Goal: Information Seeking & Learning: Learn about a topic

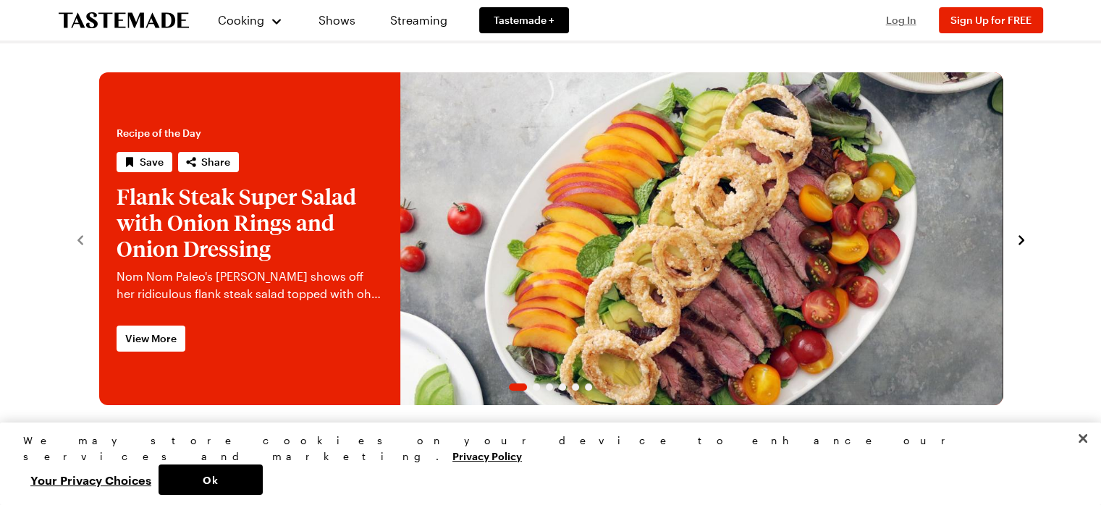
click at [900, 23] on span "Log In" at bounding box center [901, 20] width 30 height 12
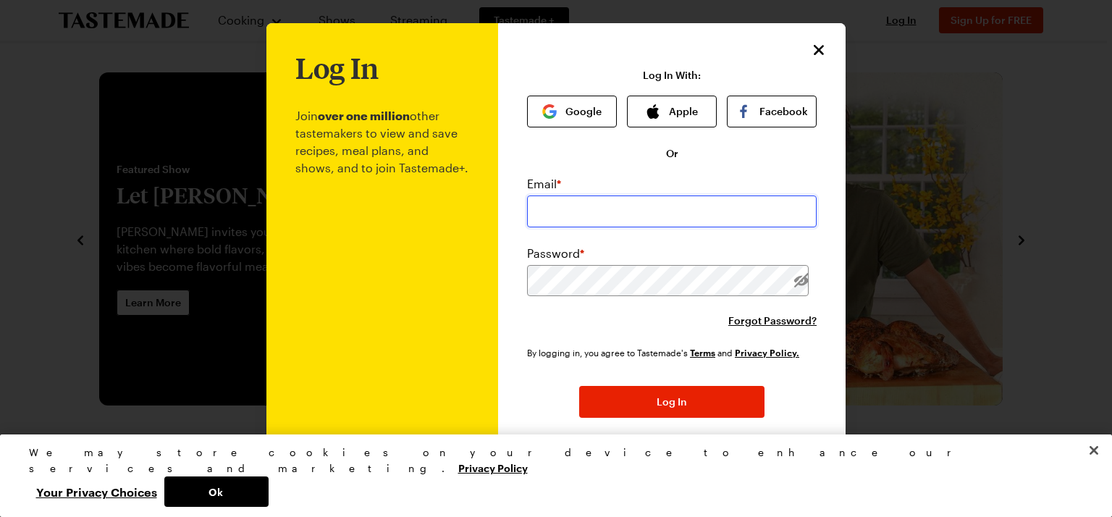
click at [598, 205] on input "email" at bounding box center [671, 211] width 289 height 32
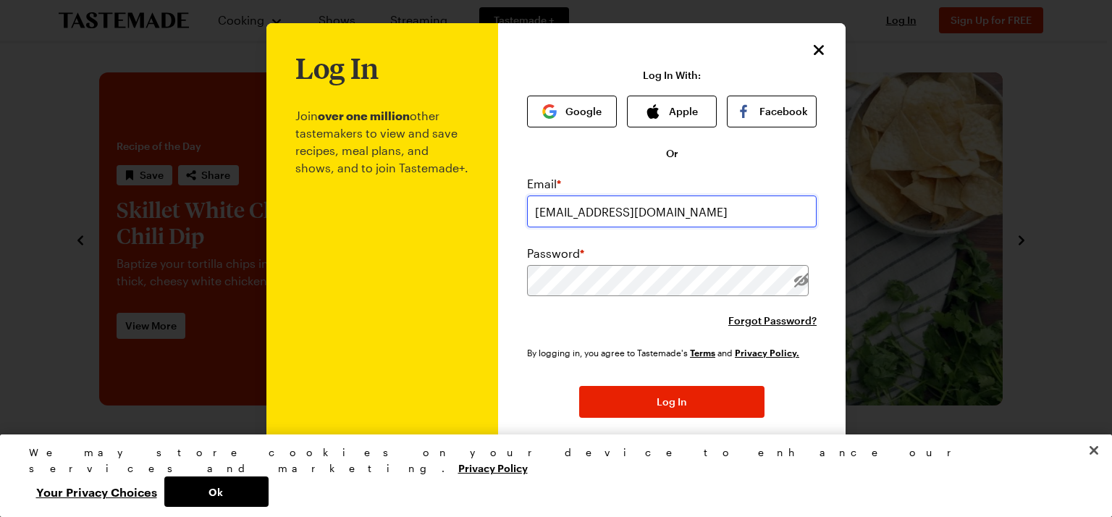
type input "[PERSON_NAME][EMAIL_ADDRESS][DOMAIN_NAME]"
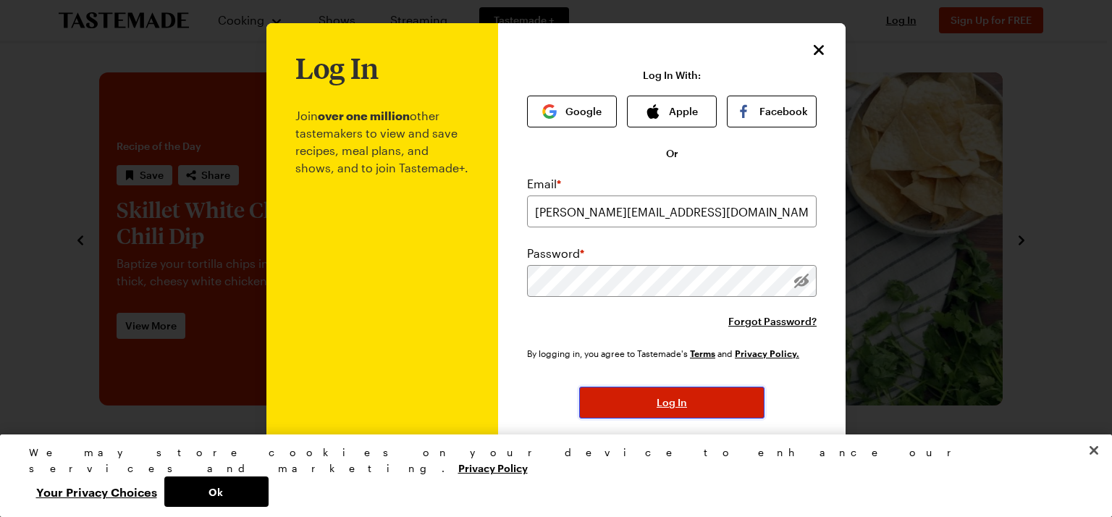
click at [722, 402] on button "Log In" at bounding box center [671, 402] width 185 height 32
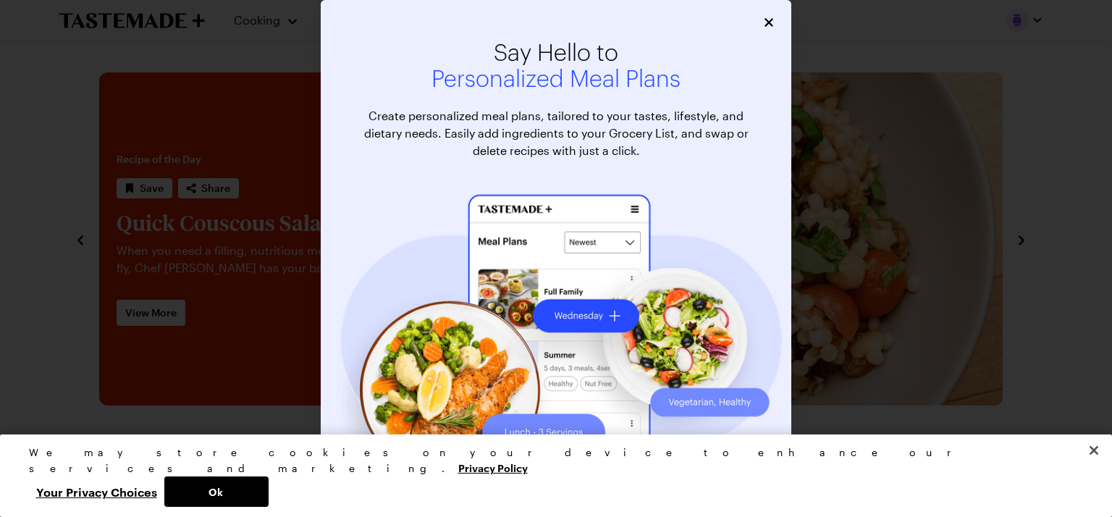
click at [746, 28] on div "Say Hello to Personalized Meal Plans Create personalized meal plans, tailored t…" at bounding box center [556, 289] width 470 height 579
click at [762, 26] on icon "Close" at bounding box center [769, 21] width 14 height 14
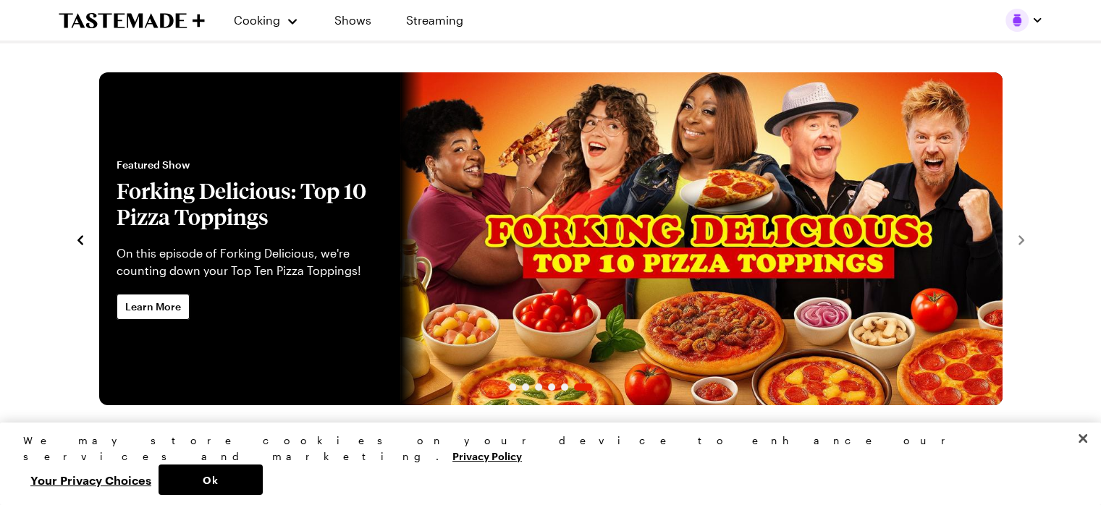
scroll to position [441, 0]
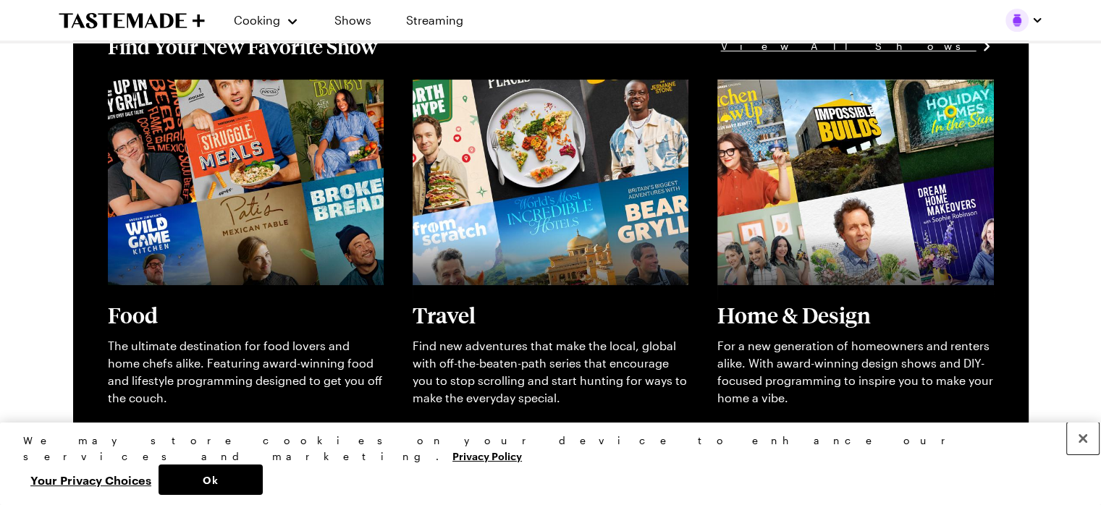
click at [1078, 454] on button "Close" at bounding box center [1083, 439] width 32 height 32
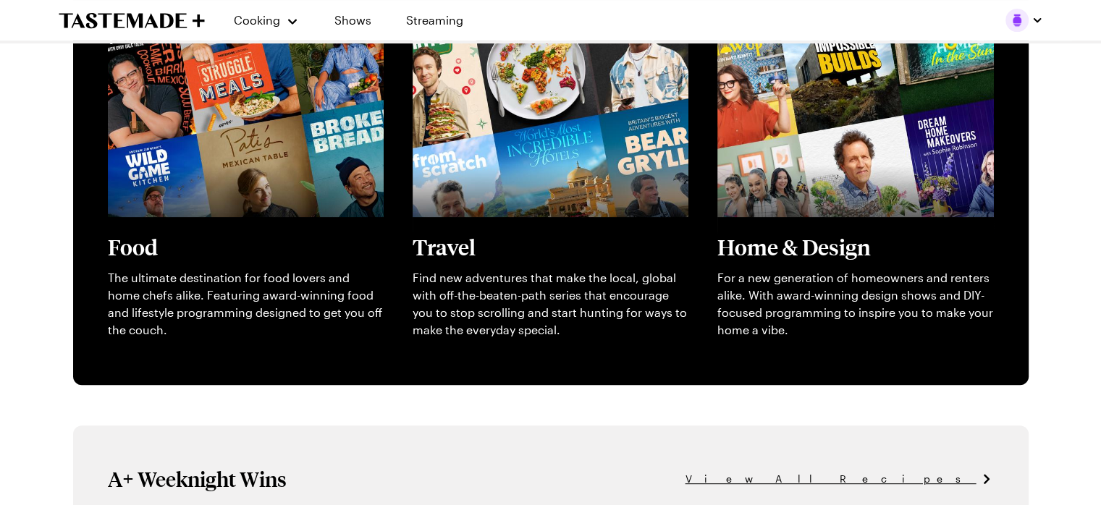
scroll to position [512, 0]
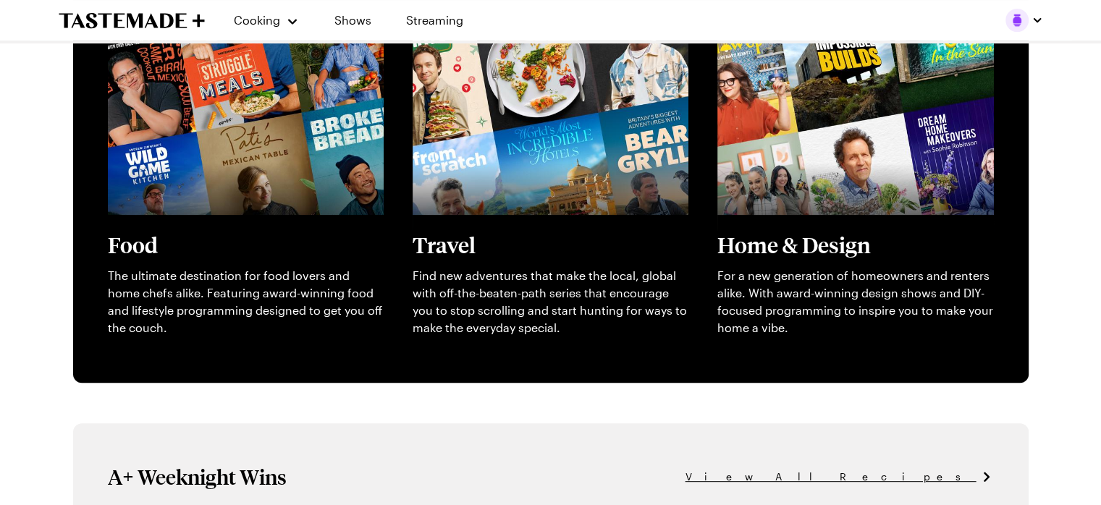
click at [249, 28] on div "Cooking" at bounding box center [267, 20] width 66 height 17
click at [287, 26] on div "Cooking" at bounding box center [267, 20] width 66 height 17
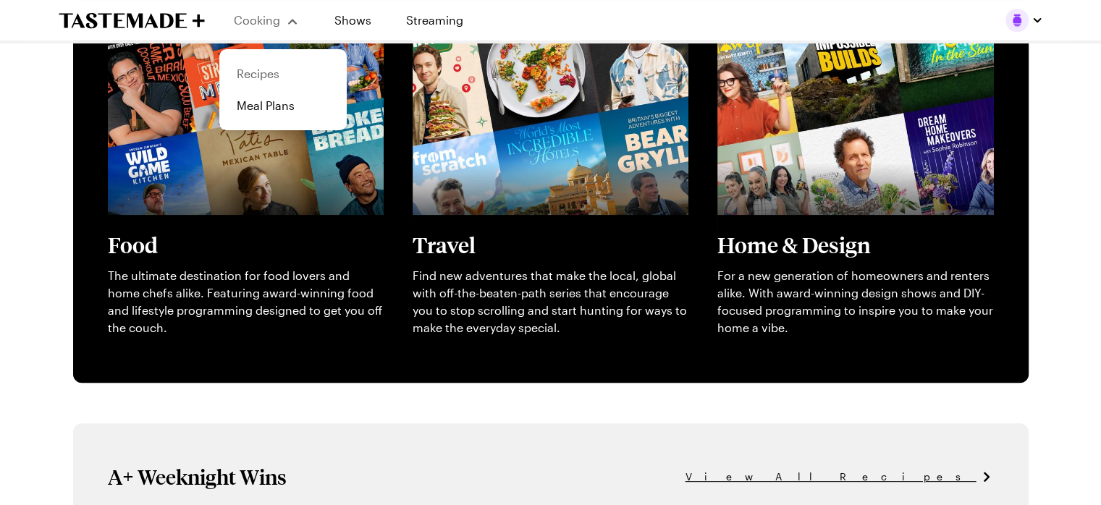
click at [267, 73] on link "Recipes" at bounding box center [283, 74] width 110 height 32
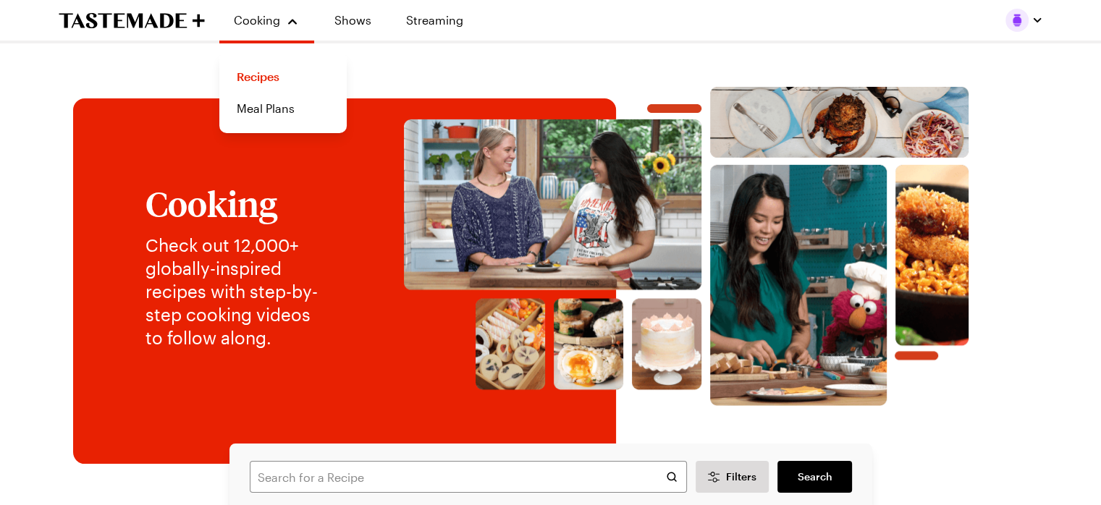
click at [318, 453] on div "Filters Search Search" at bounding box center [550, 477] width 643 height 67
click at [282, 478] on input "text" at bounding box center [468, 477] width 437 height 32
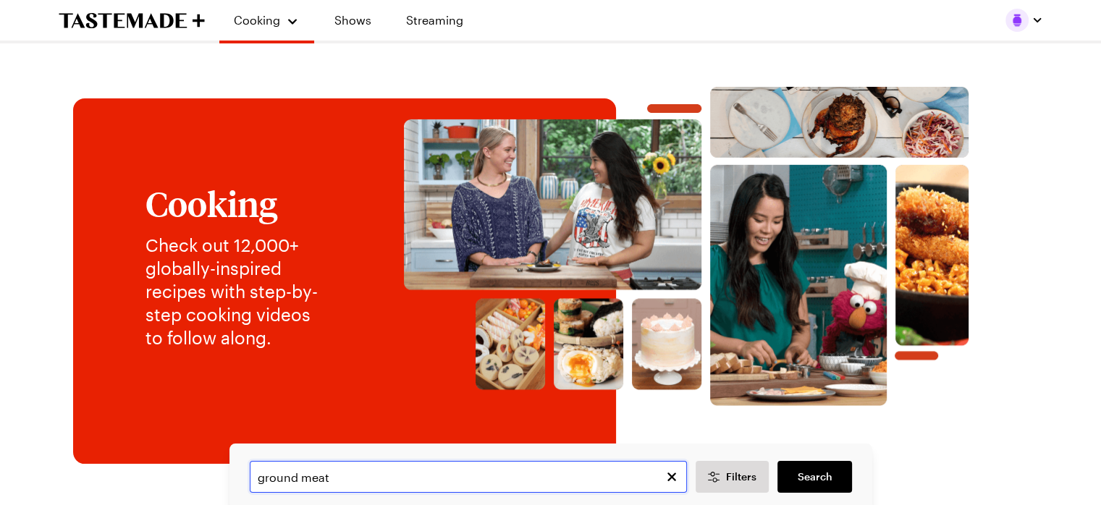
type input "ground meat"
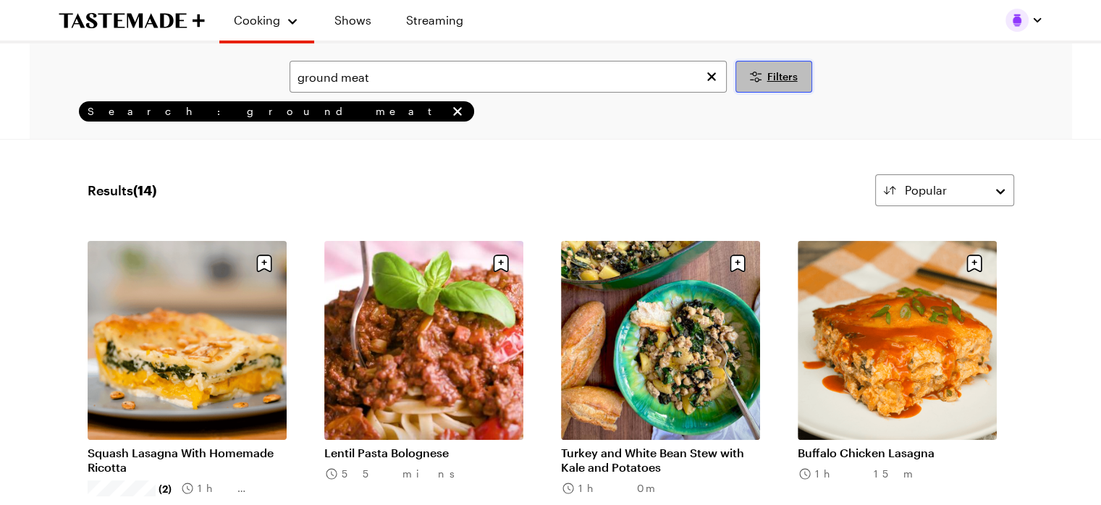
click at [764, 81] on button "Filters" at bounding box center [773, 77] width 77 height 32
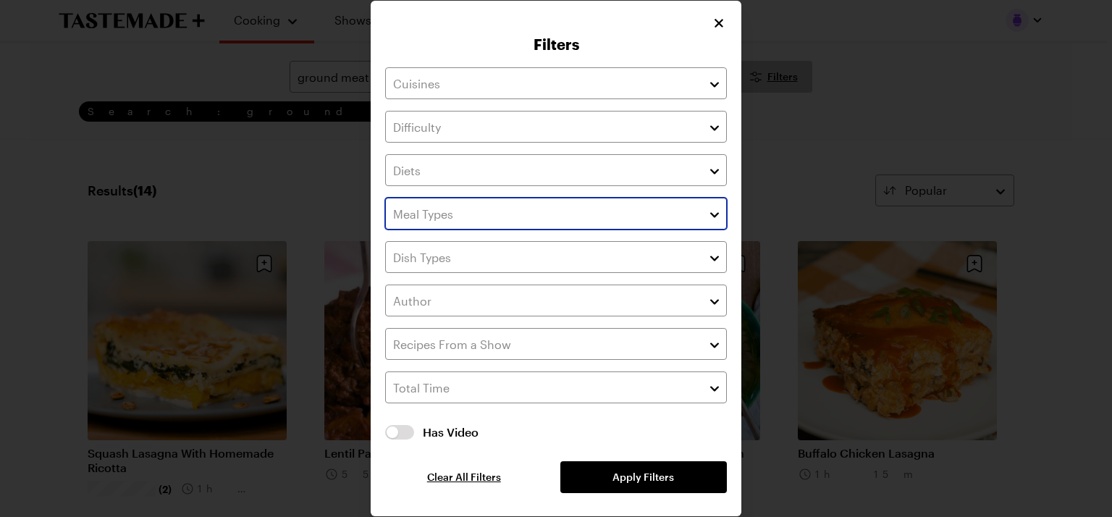
click at [713, 216] on button "button" at bounding box center [714, 213] width 13 height 17
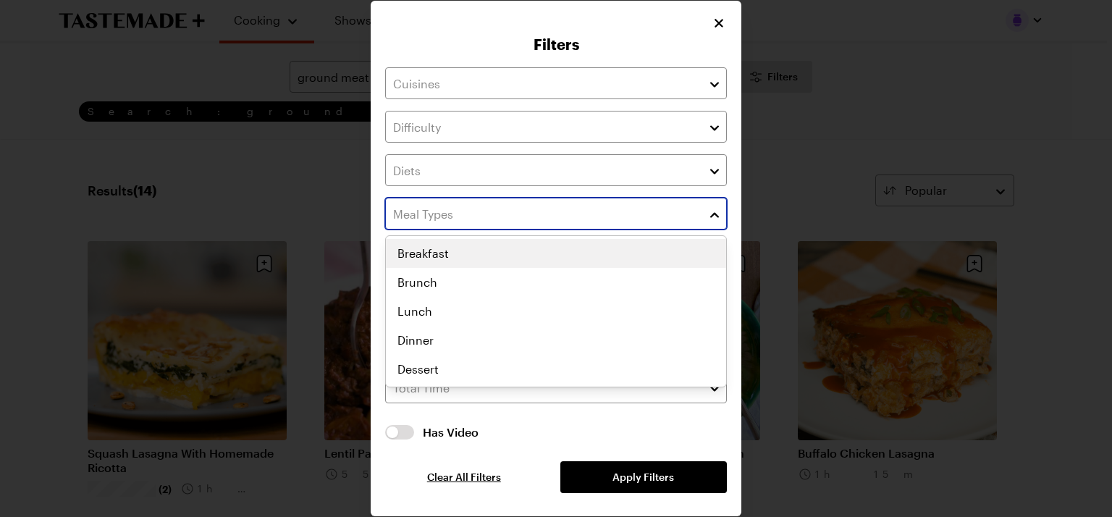
click at [418, 348] on div "Breakfast Brunch Lunch Dinner Dessert" at bounding box center [556, 311] width 340 height 145
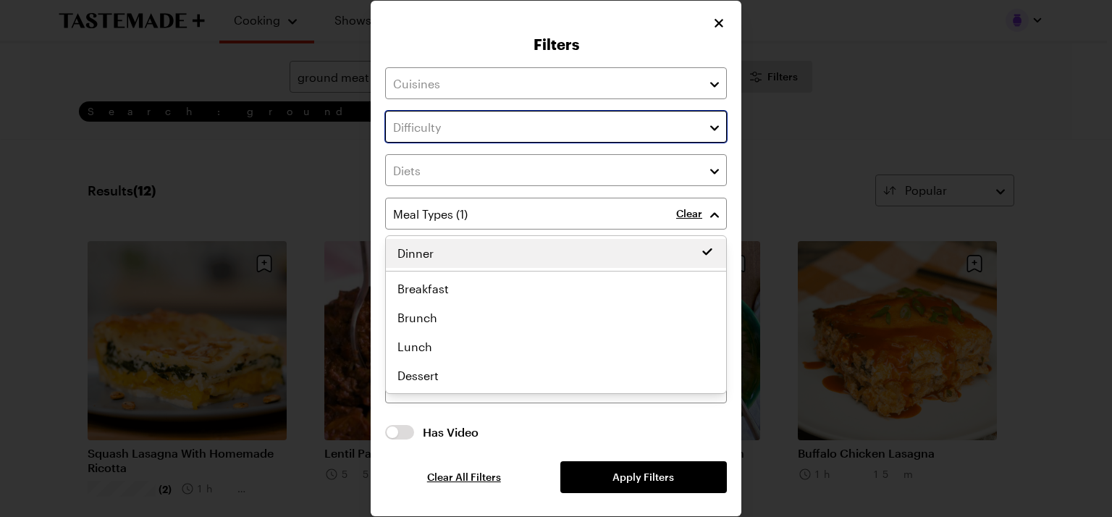
click at [704, 119] on input "text" at bounding box center [556, 127] width 342 height 32
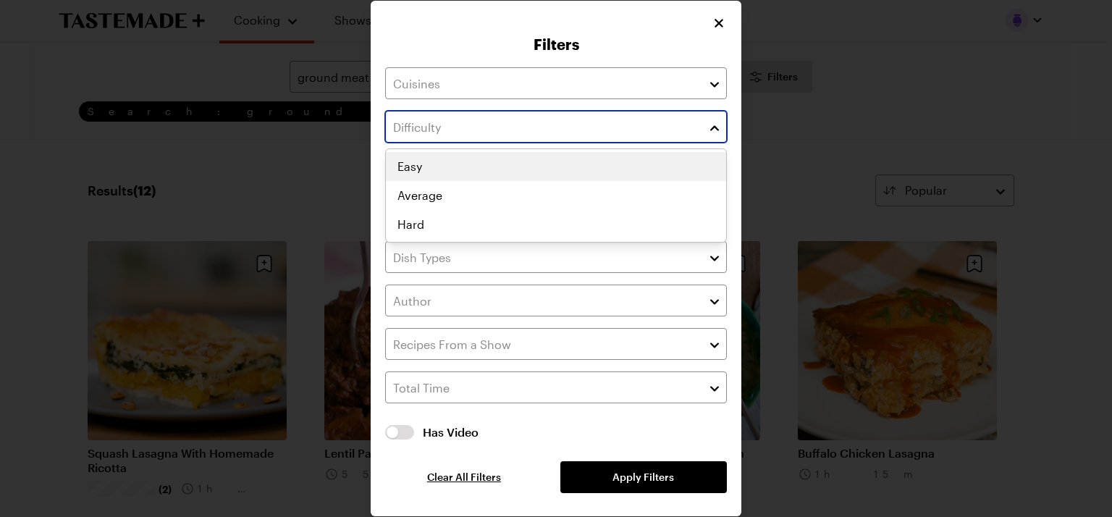
click at [507, 165] on div "Easy Average Hard" at bounding box center [556, 195] width 340 height 87
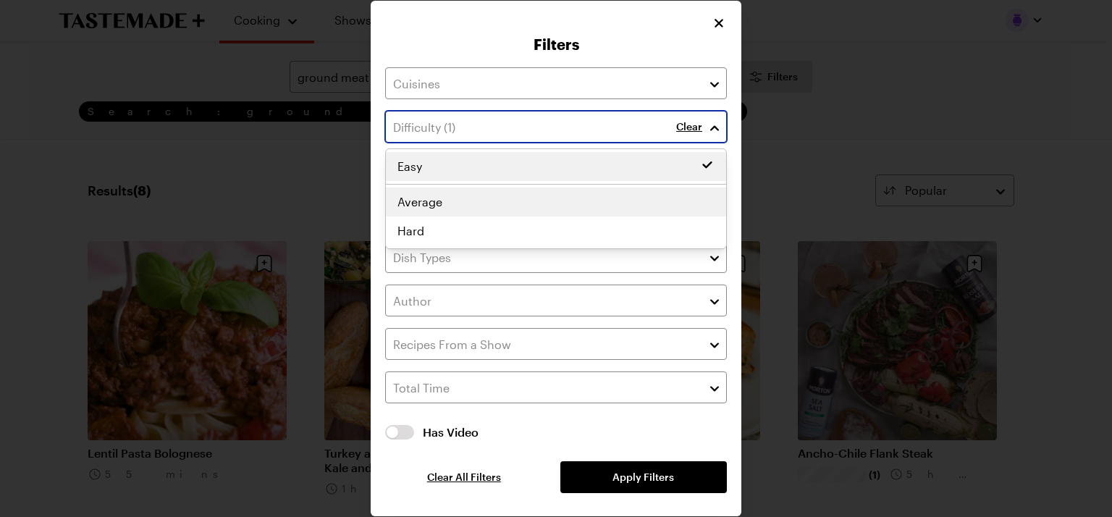
click at [433, 206] on div "Easy Easy Average Hard" at bounding box center [556, 198] width 340 height 93
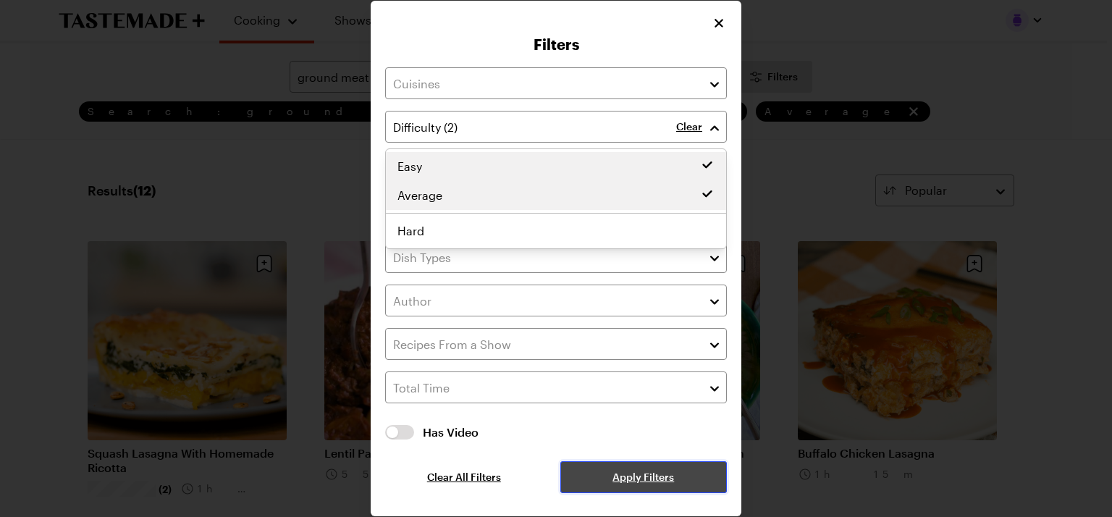
click at [636, 471] on span "Apply Filters" at bounding box center [643, 477] width 62 height 14
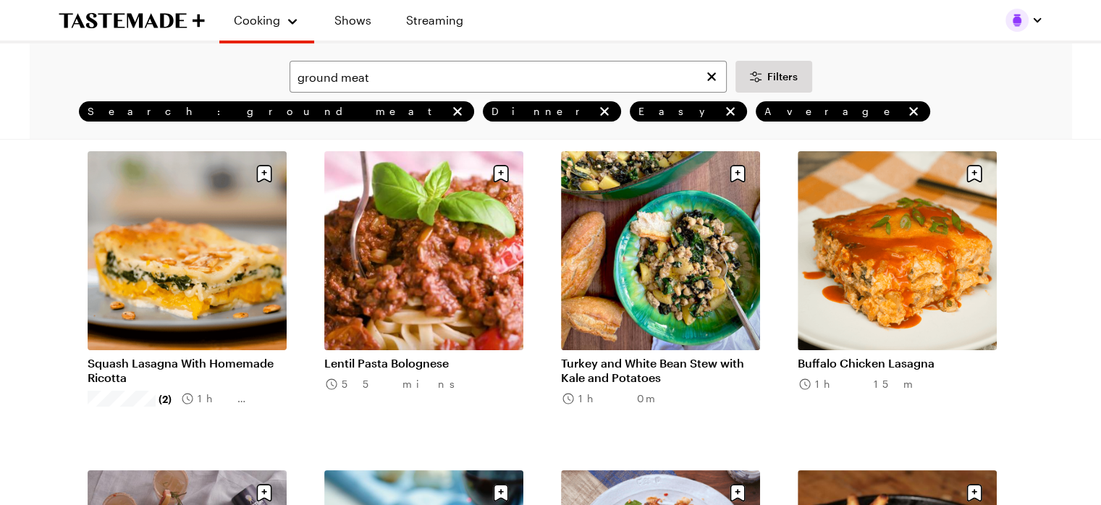
scroll to position [88, 6]
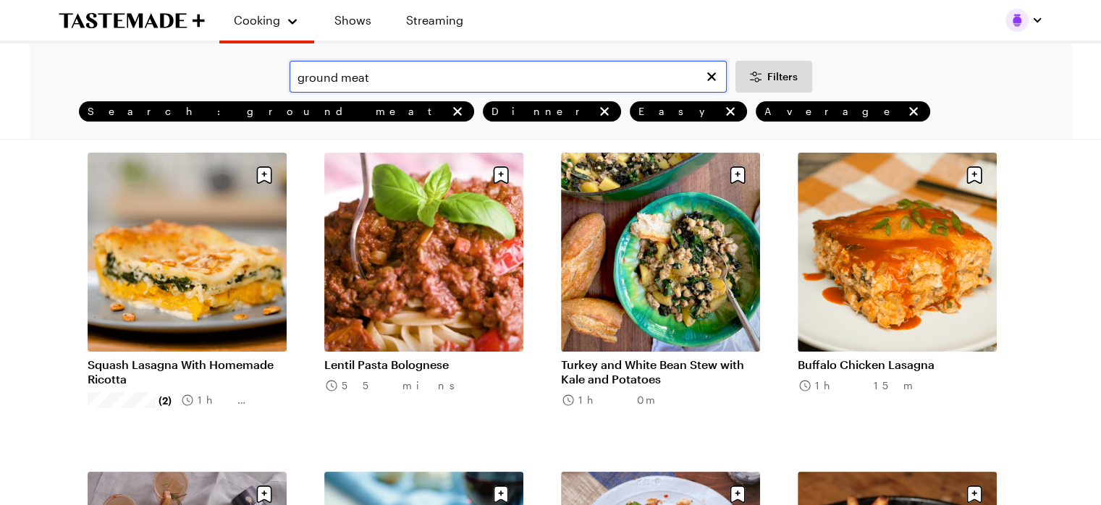
click at [371, 83] on input "ground meat" at bounding box center [507, 77] width 437 height 32
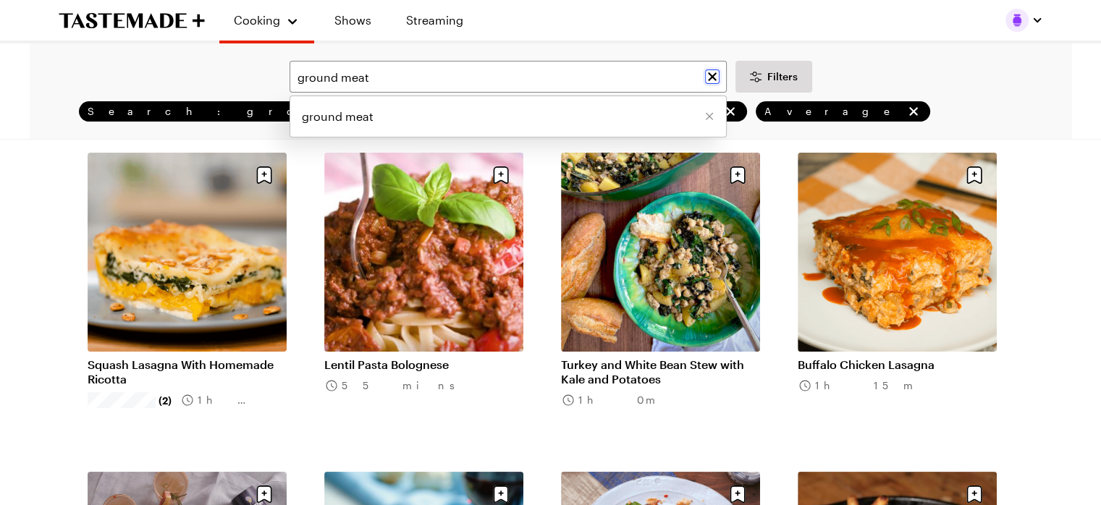
click at [712, 71] on button "Clear search" at bounding box center [712, 76] width 14 height 14
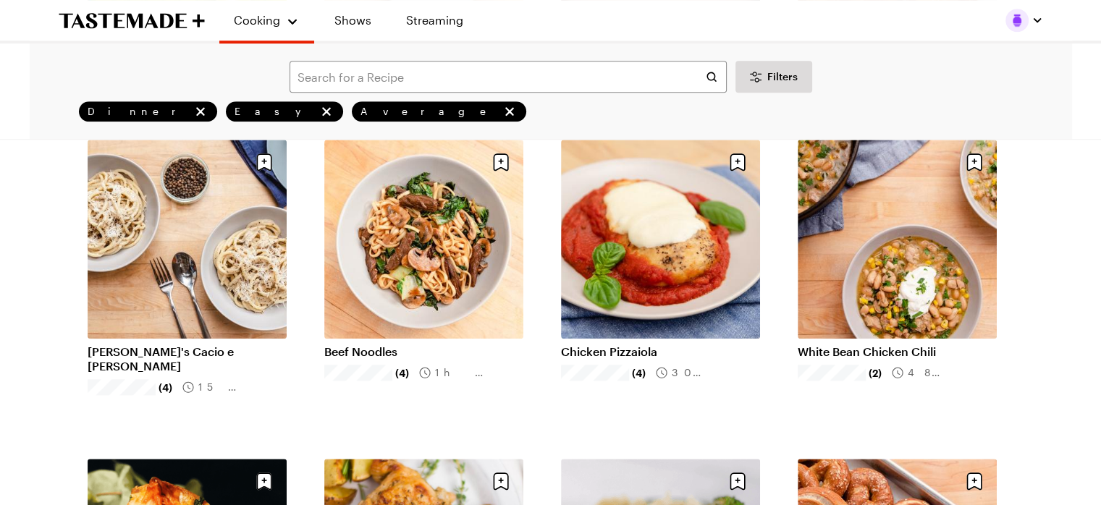
scroll to position [1383, 0]
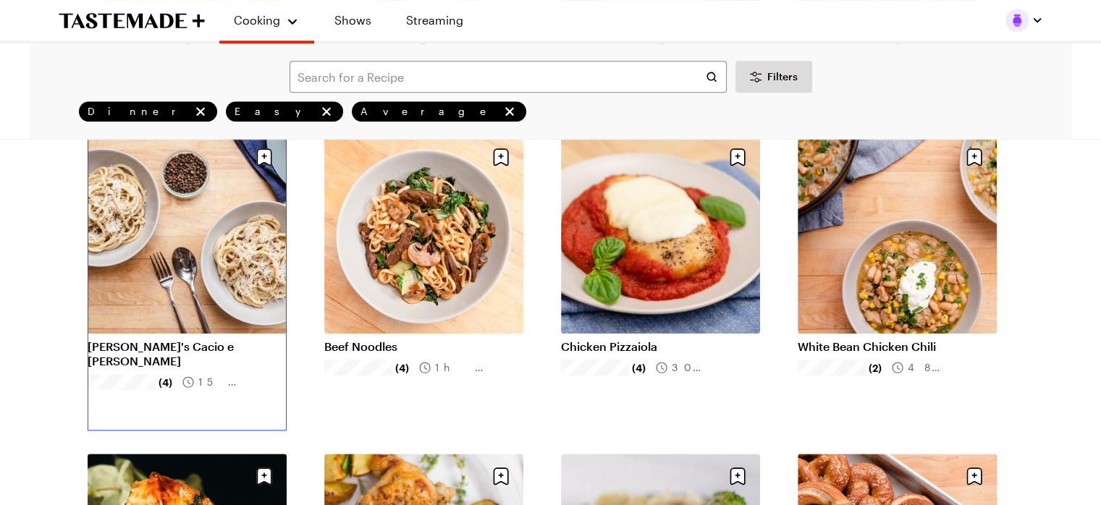
click at [199, 339] on link "[PERSON_NAME]'s Cacio e [PERSON_NAME]" at bounding box center [187, 353] width 199 height 29
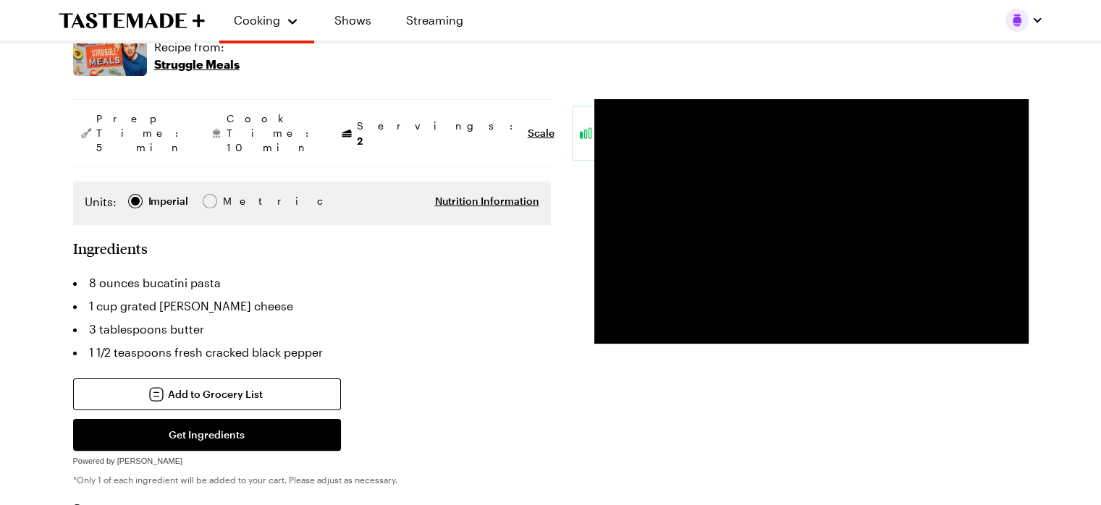
scroll to position [263, 0]
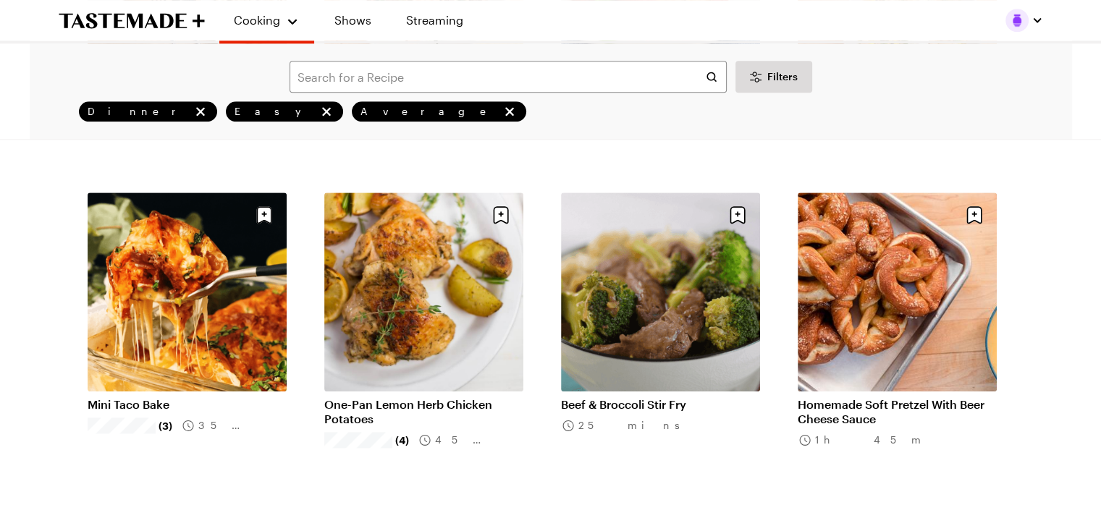
scroll to position [1649, 0]
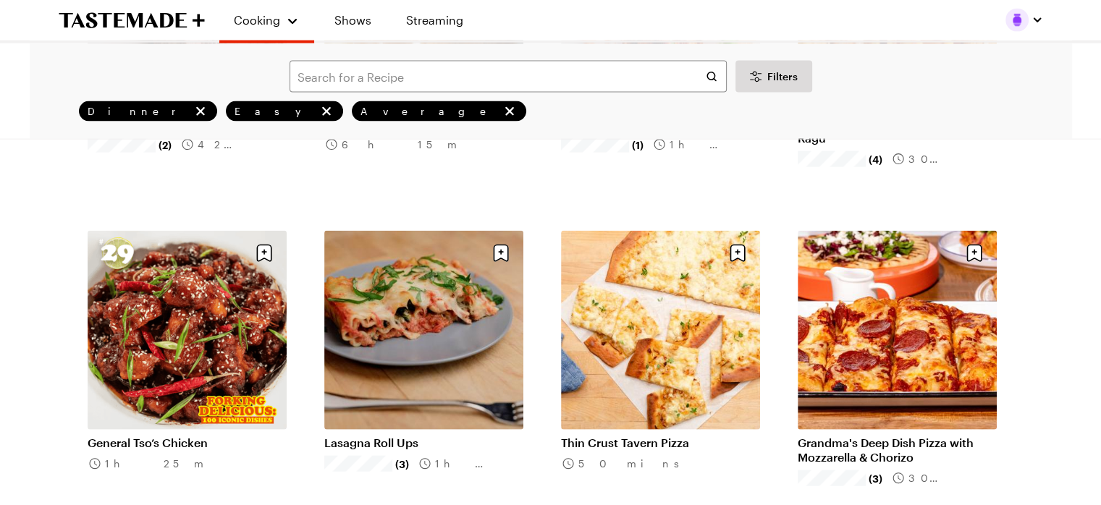
scroll to position [3222, 0]
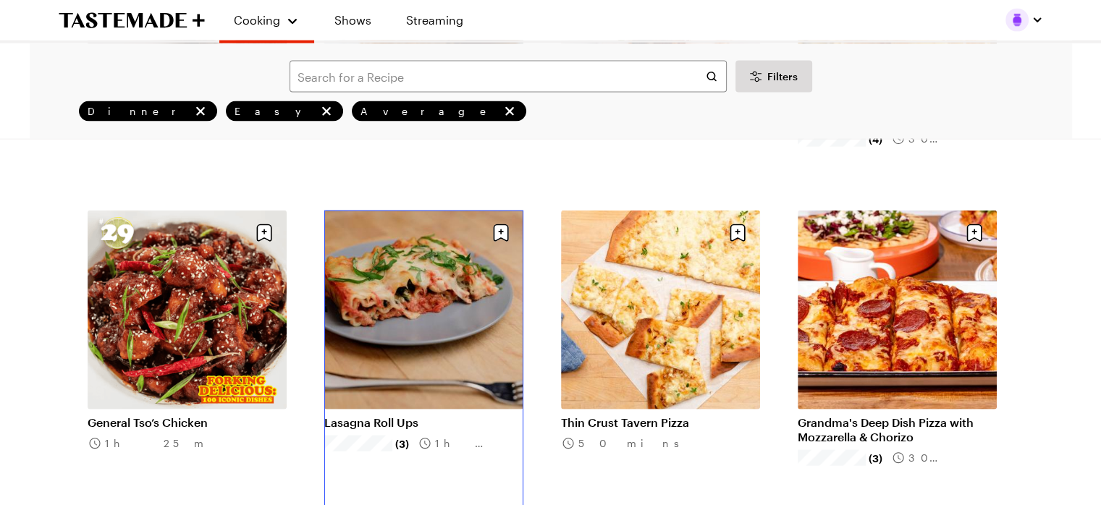
click at [452, 415] on link "Lasagna Roll Ups" at bounding box center [423, 422] width 199 height 14
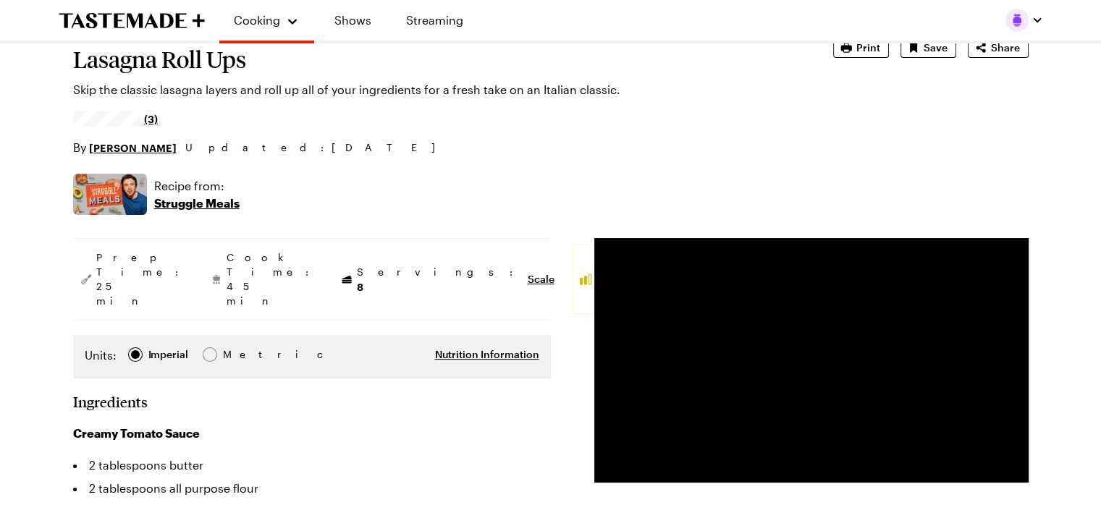
scroll to position [93, 0]
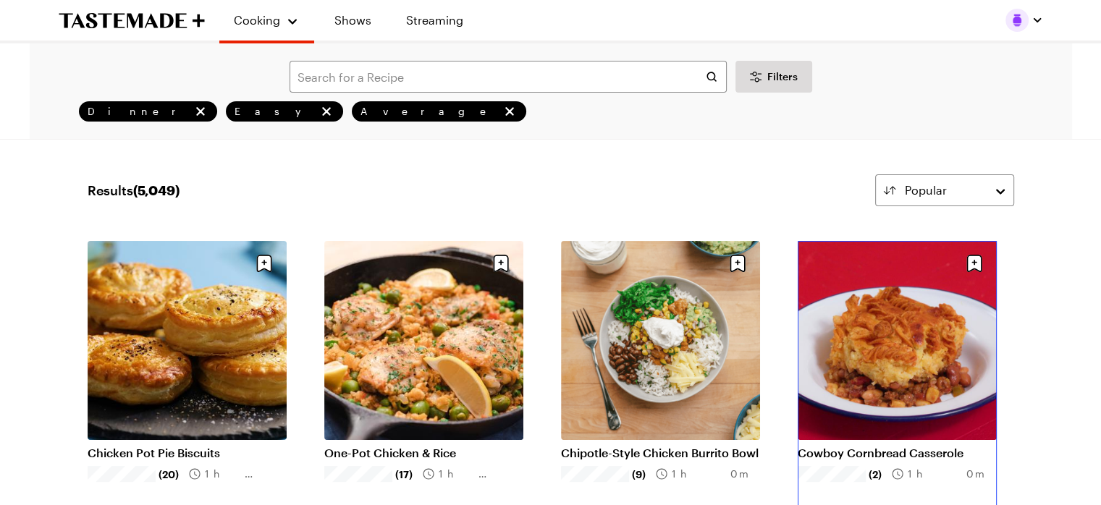
click at [918, 446] on link "Cowboy Cornbread Casserole" at bounding box center [897, 453] width 199 height 14
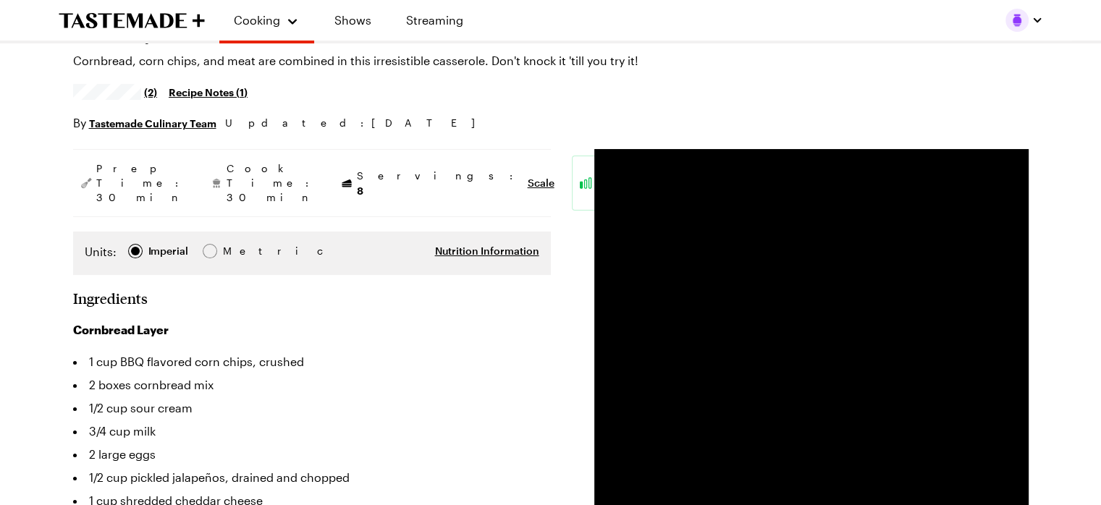
scroll to position [134, 6]
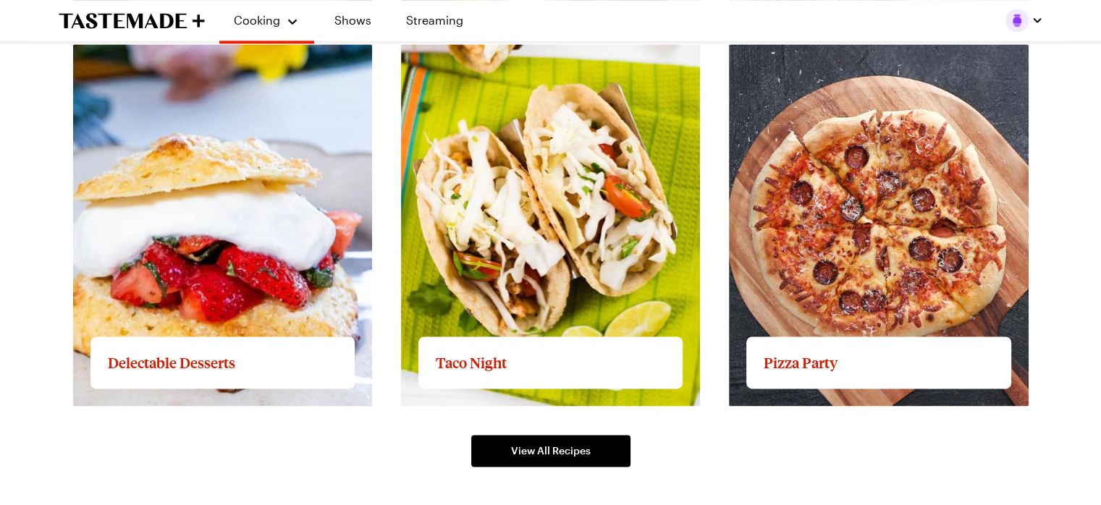
scroll to position [2104, 0]
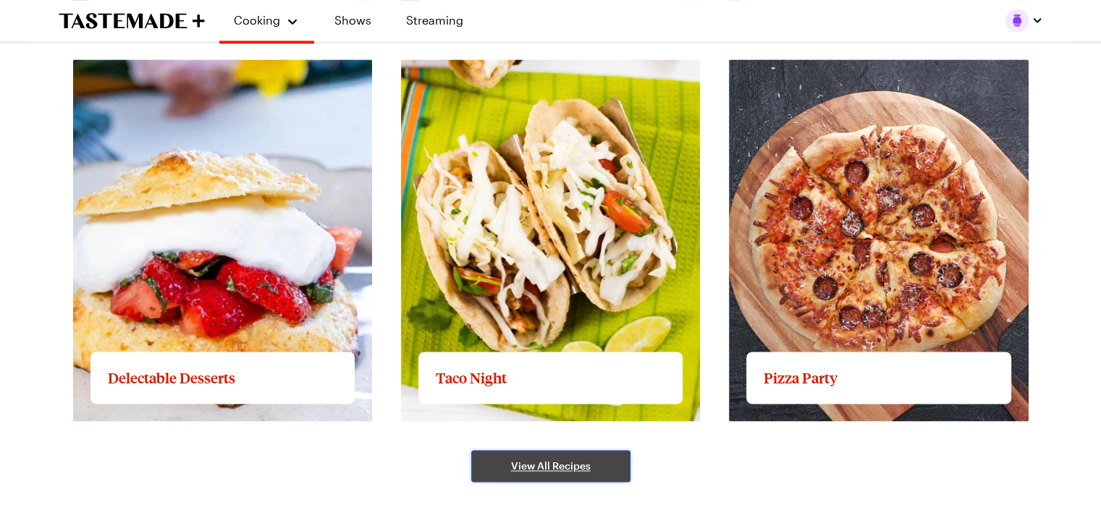
click at [551, 469] on span "View All Recipes" at bounding box center [551, 466] width 80 height 14
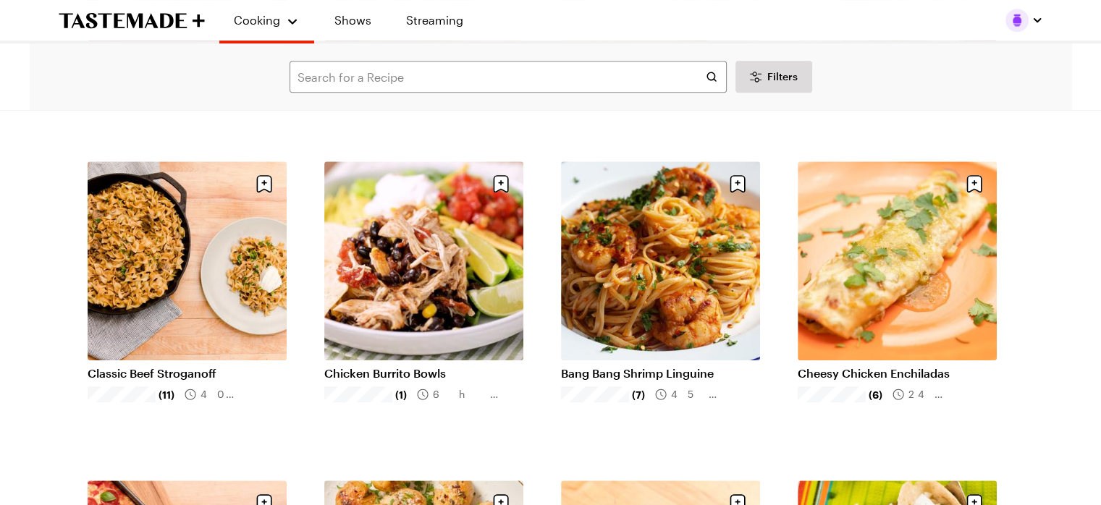
scroll to position [692, 0]
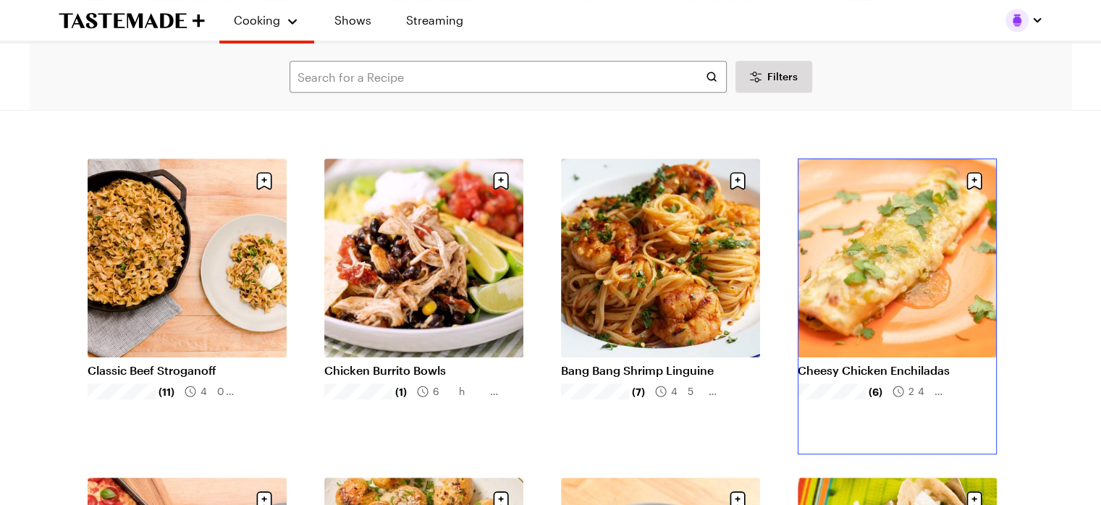
click at [927, 363] on link "Cheesy Chicken Enchiladas" at bounding box center [897, 370] width 199 height 14
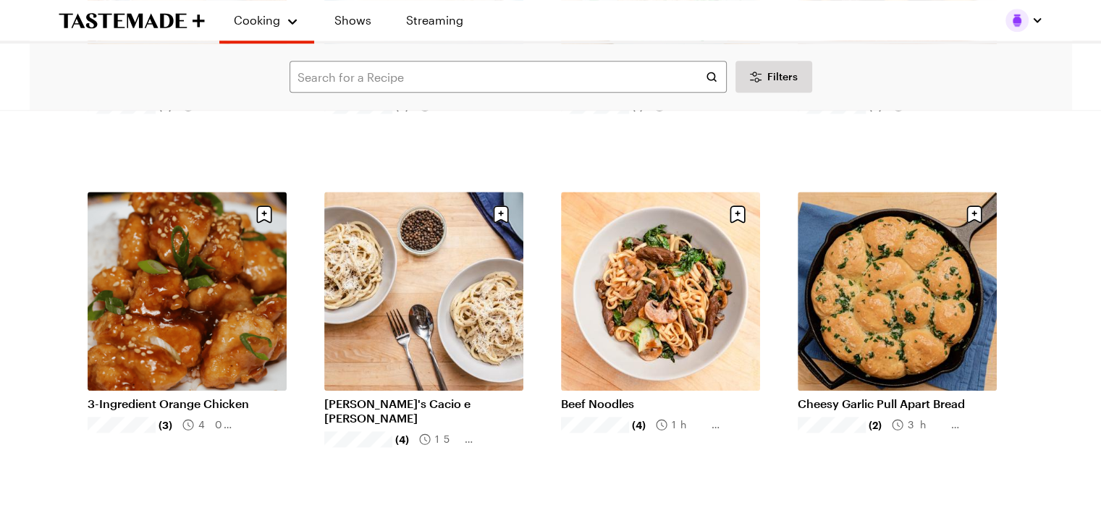
scroll to position [1620, 0]
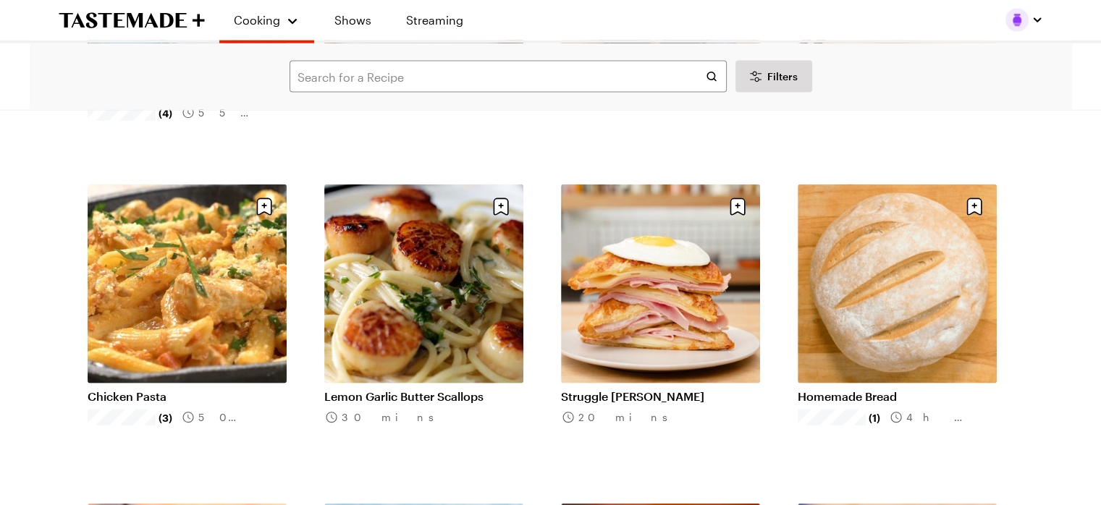
scroll to position [3233, 0]
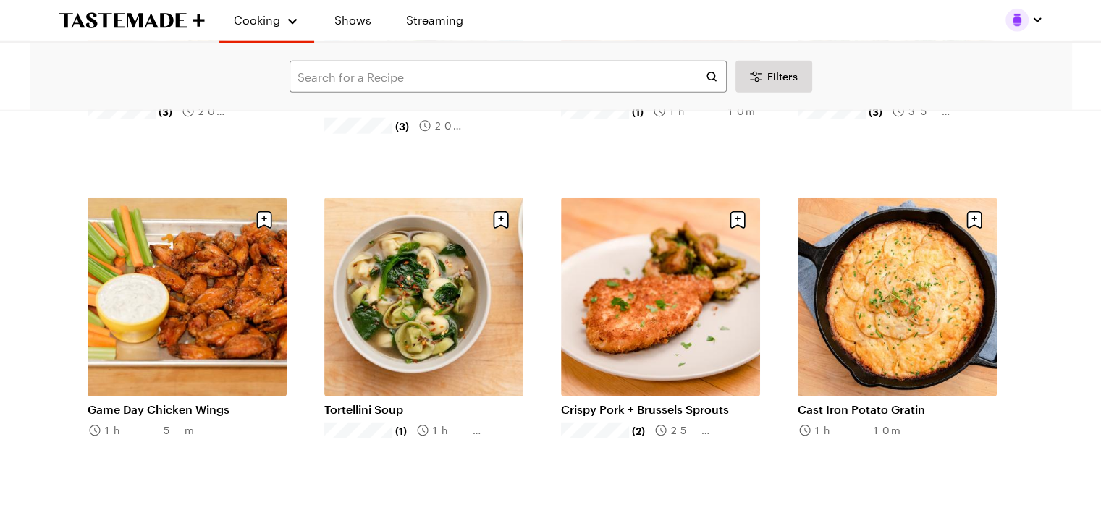
scroll to position [3846, 0]
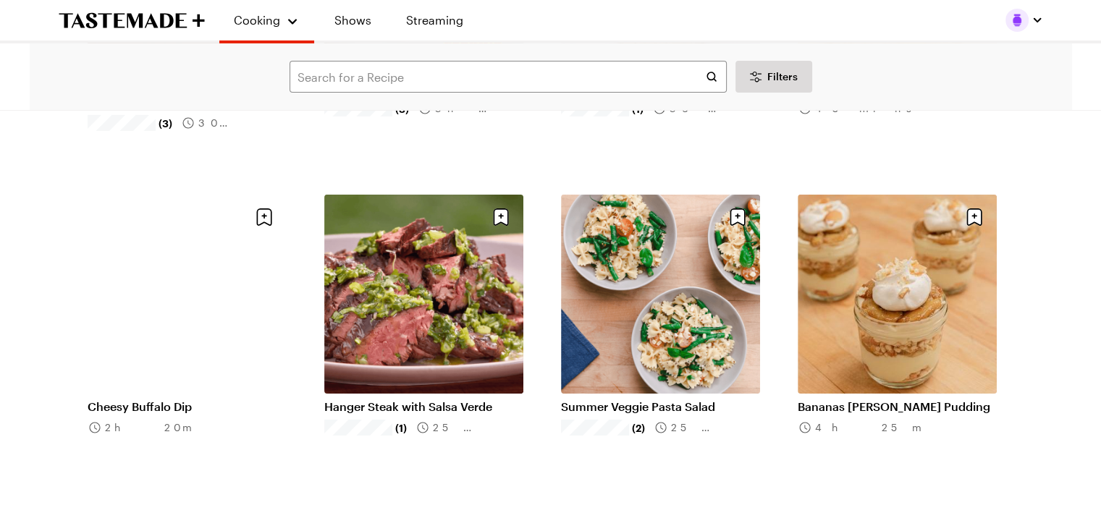
scroll to position [5134, 0]
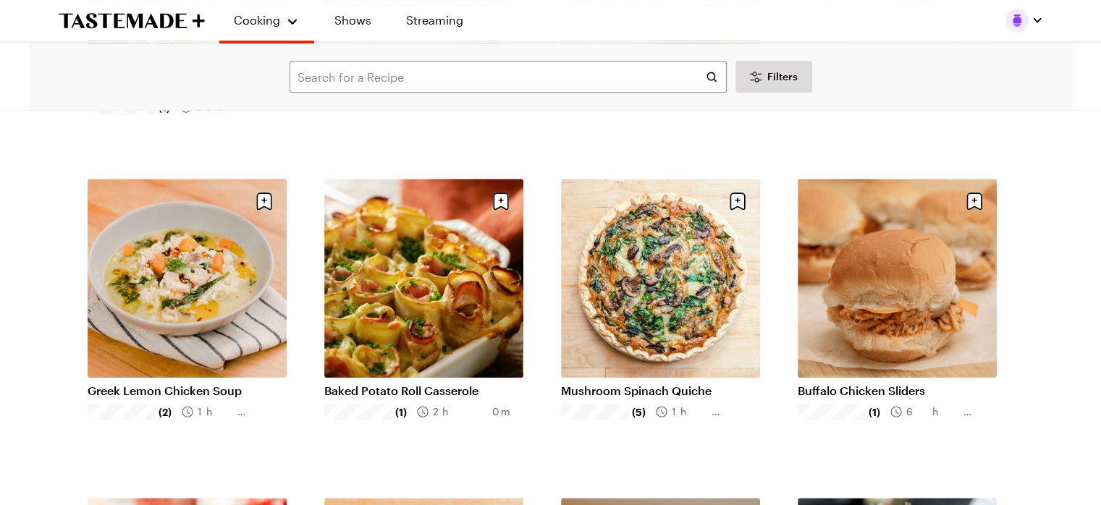
scroll to position [6736, 0]
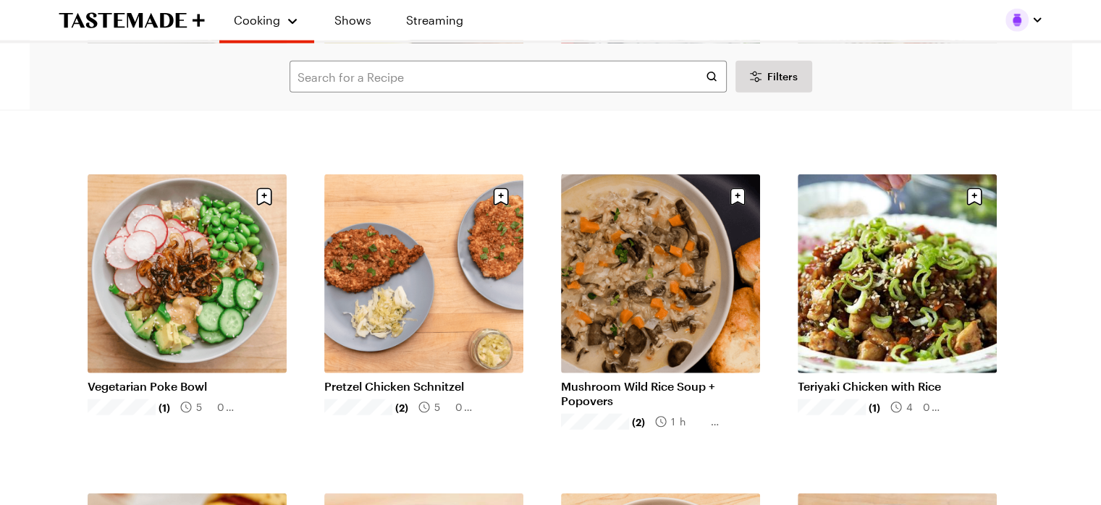
scroll to position [8972, 0]
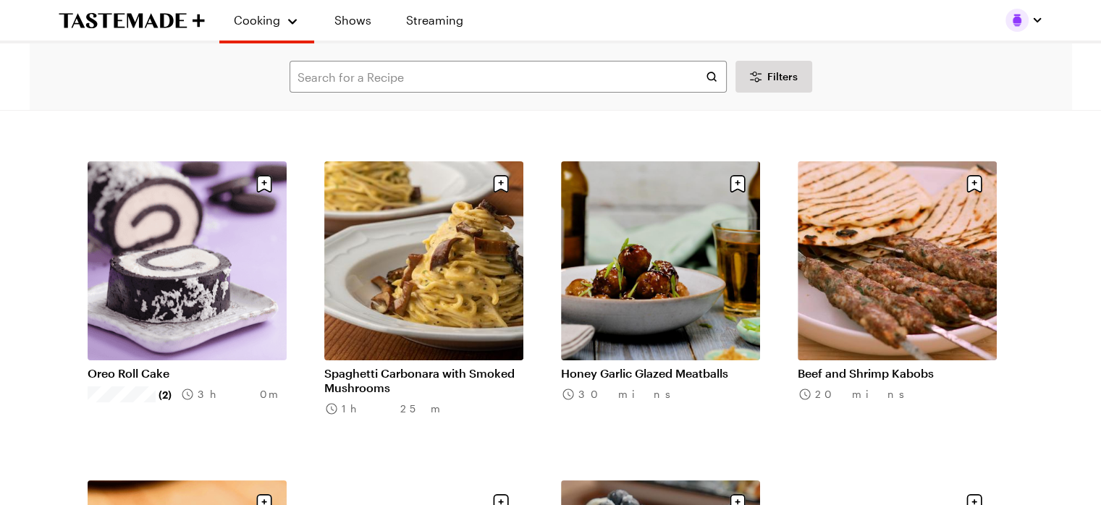
scroll to position [10902, 0]
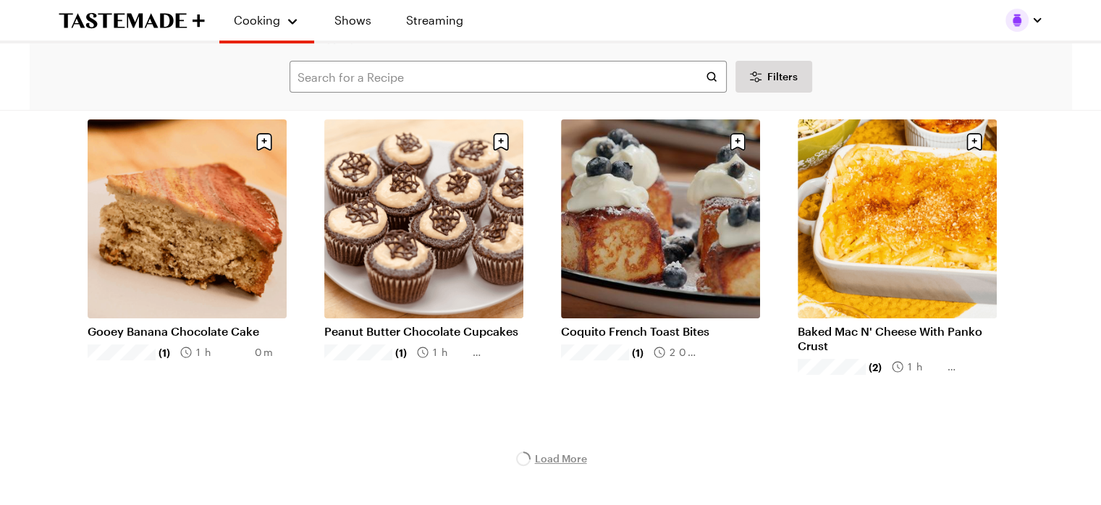
scroll to position [11263, 0]
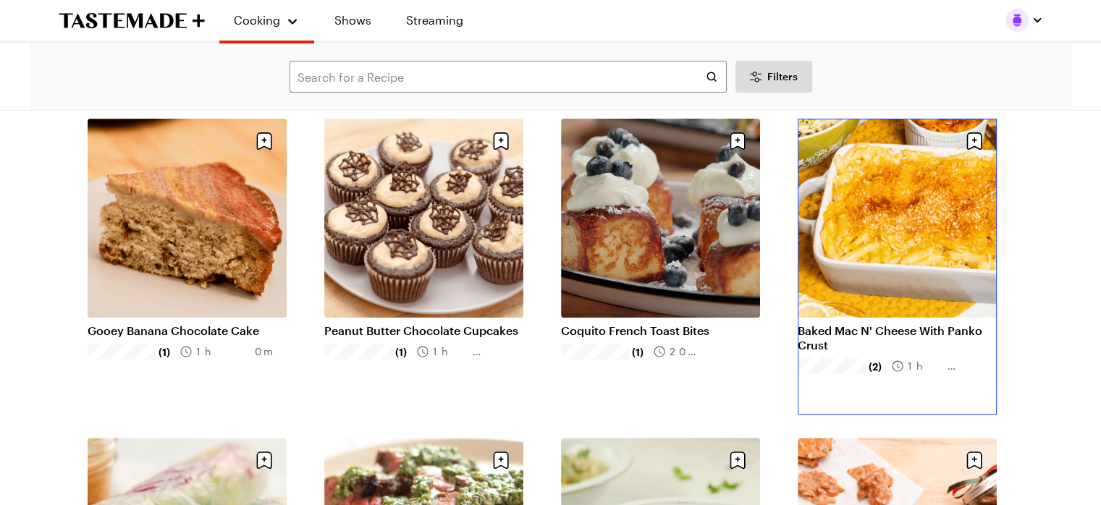
click at [939, 323] on link "Baked Mac N' Cheese With Panko Crust" at bounding box center [897, 337] width 199 height 29
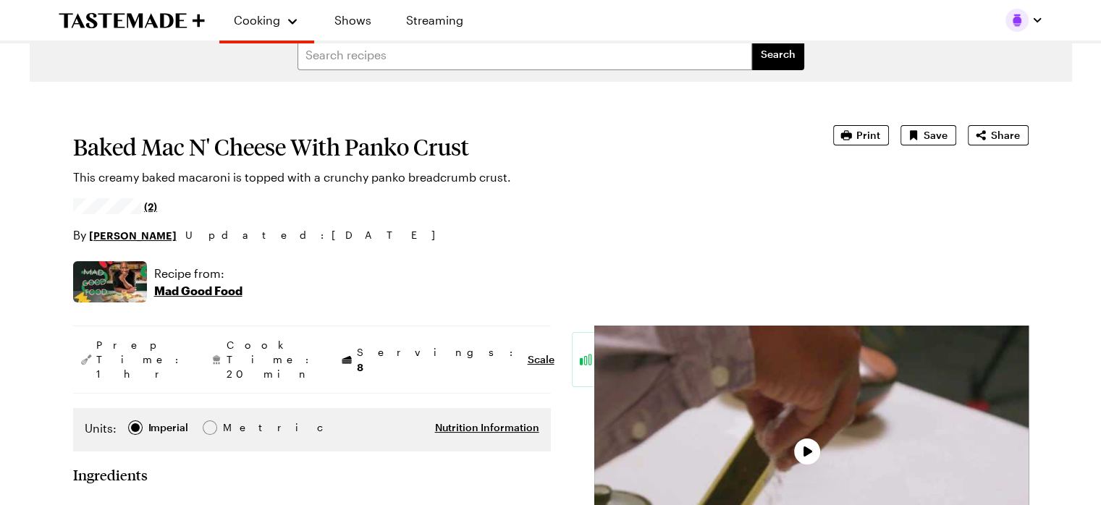
type textarea "x"
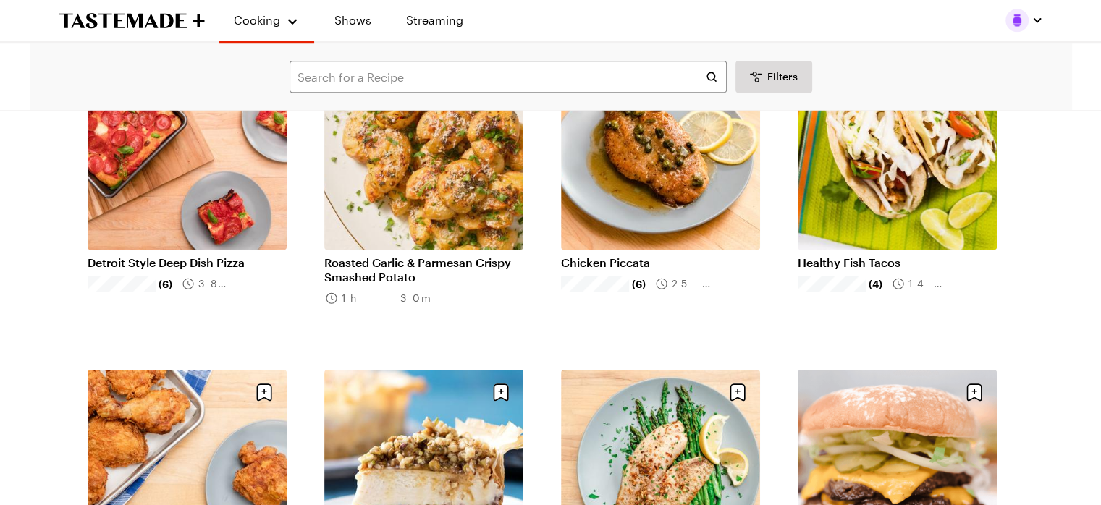
scroll to position [1117, 0]
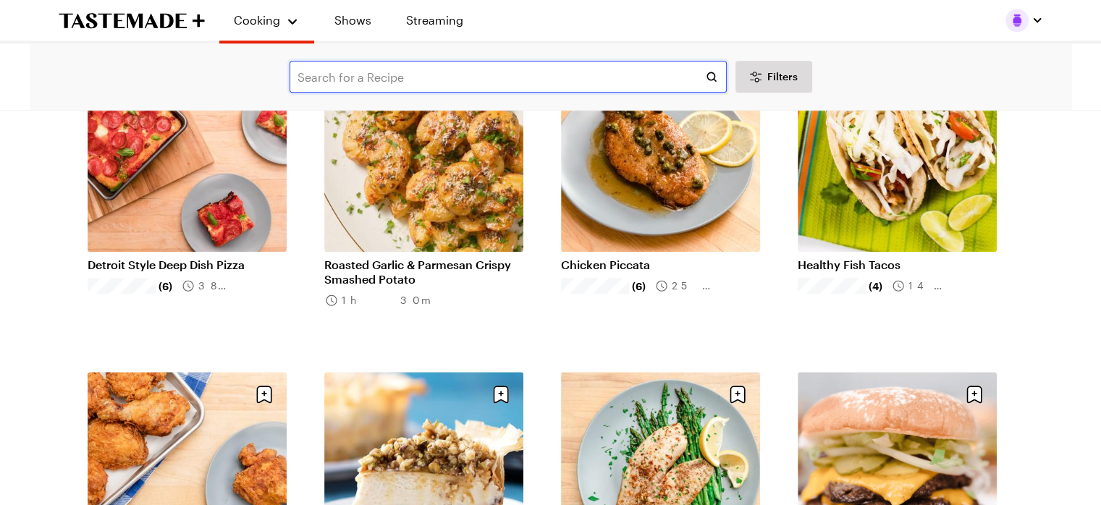
click at [317, 80] on input "text" at bounding box center [507, 77] width 437 height 32
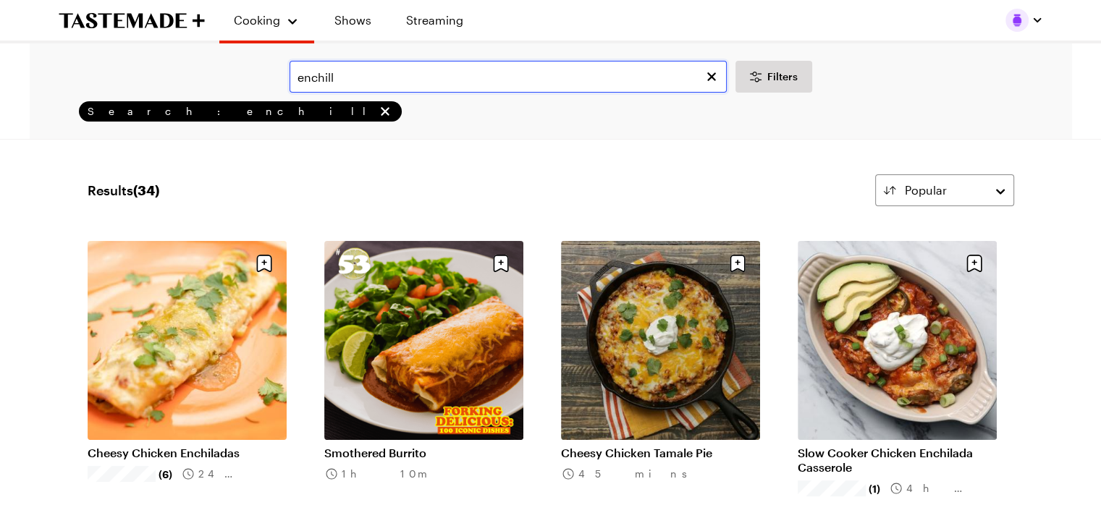
type input "enchill"
click at [686, 446] on link "Cheesy Chicken Tamale Pie" at bounding box center [660, 453] width 199 height 14
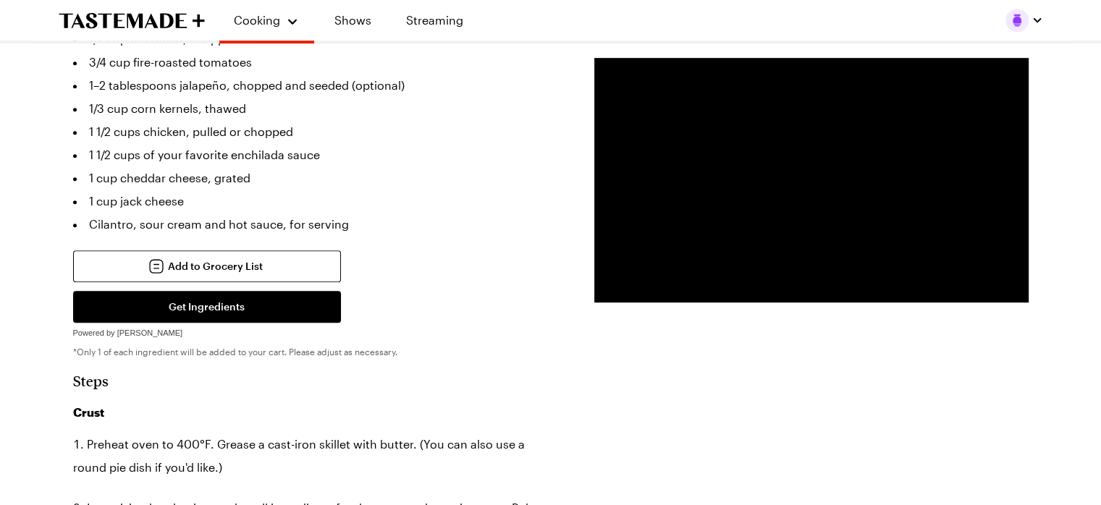
scroll to position [836, 0]
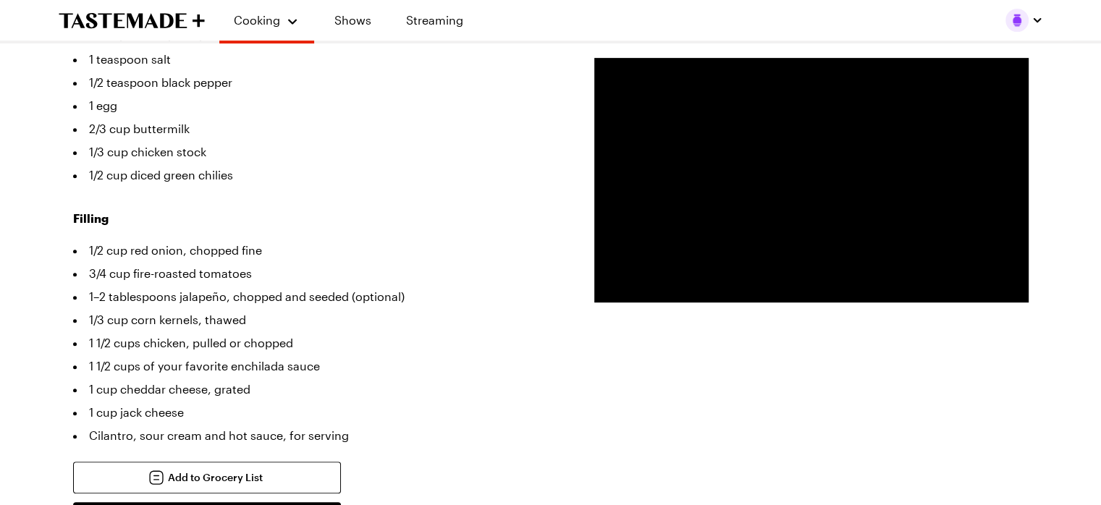
scroll to position [612, 0]
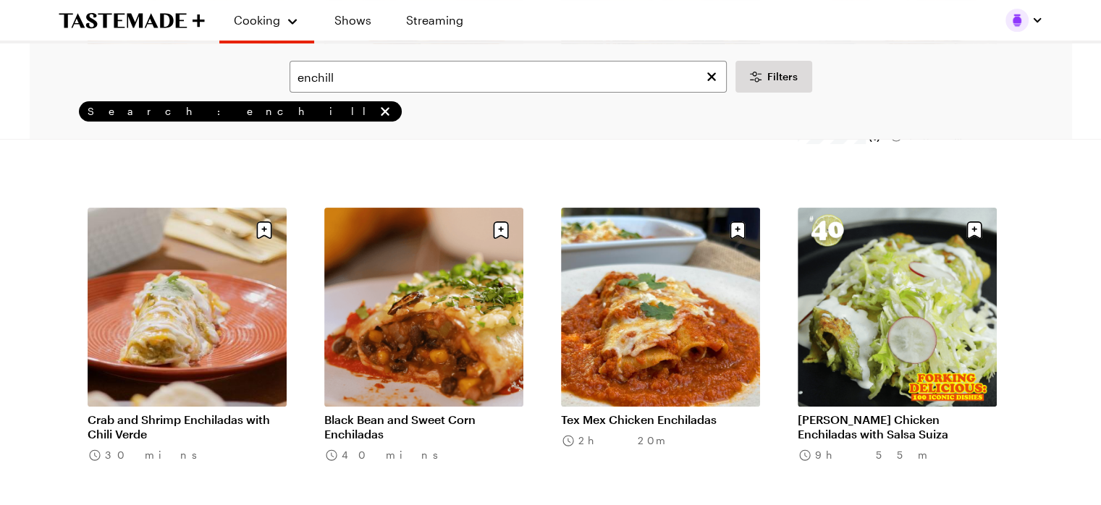
scroll to position [352, 0]
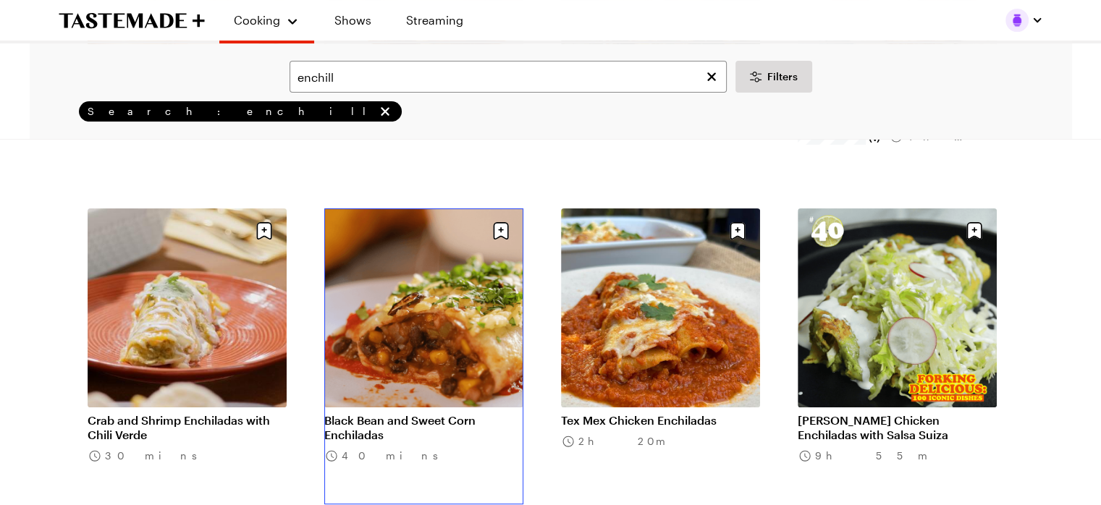
click at [445, 413] on link "Black Bean and Sweet Corn Enchiladas" at bounding box center [423, 427] width 199 height 29
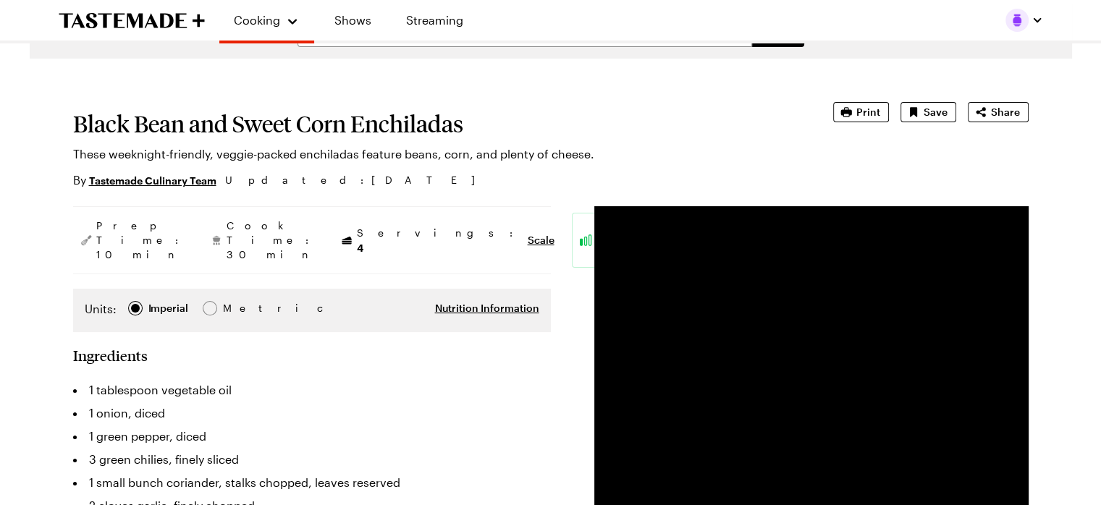
scroll to position [39, 0]
click at [856, 115] on button "Print" at bounding box center [861, 113] width 56 height 20
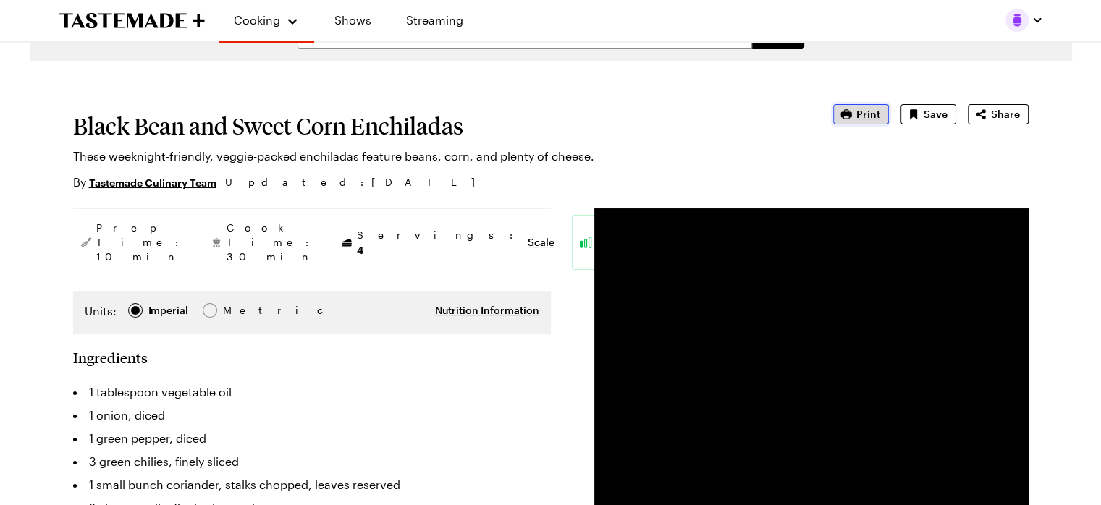
scroll to position [37, 0]
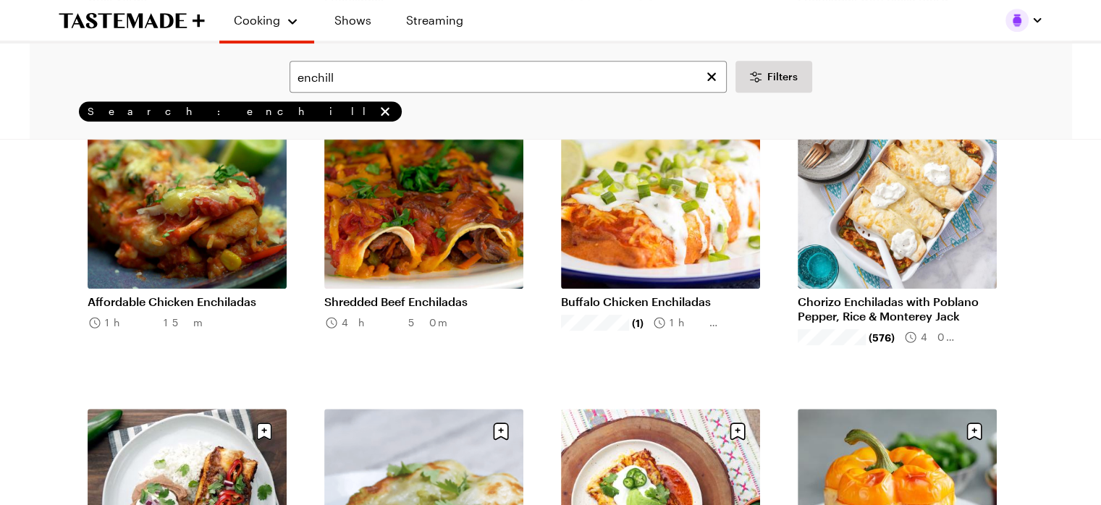
scroll to position [789, 0]
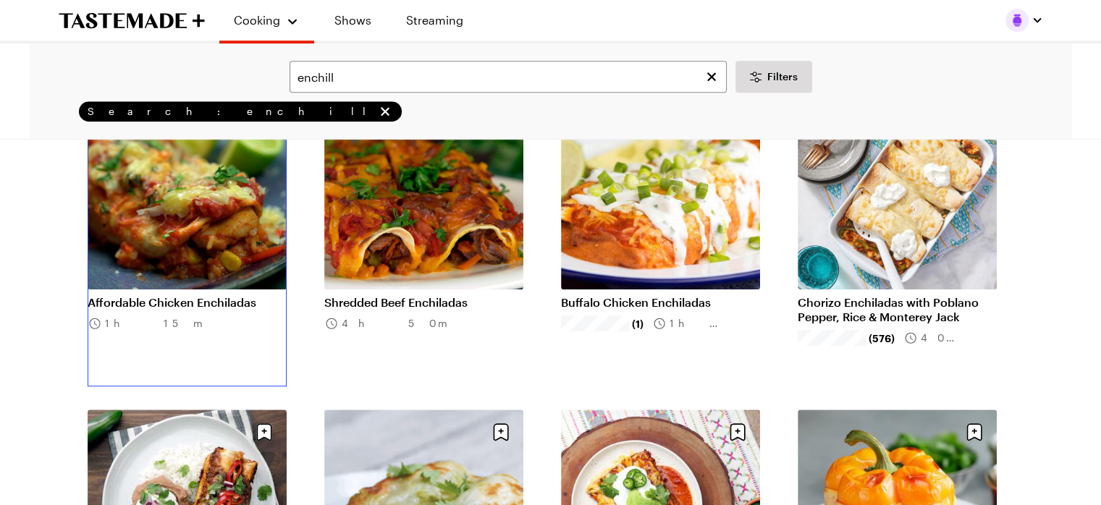
click at [158, 295] on link "Affordable Chicken Enchiladas" at bounding box center [187, 302] width 199 height 14
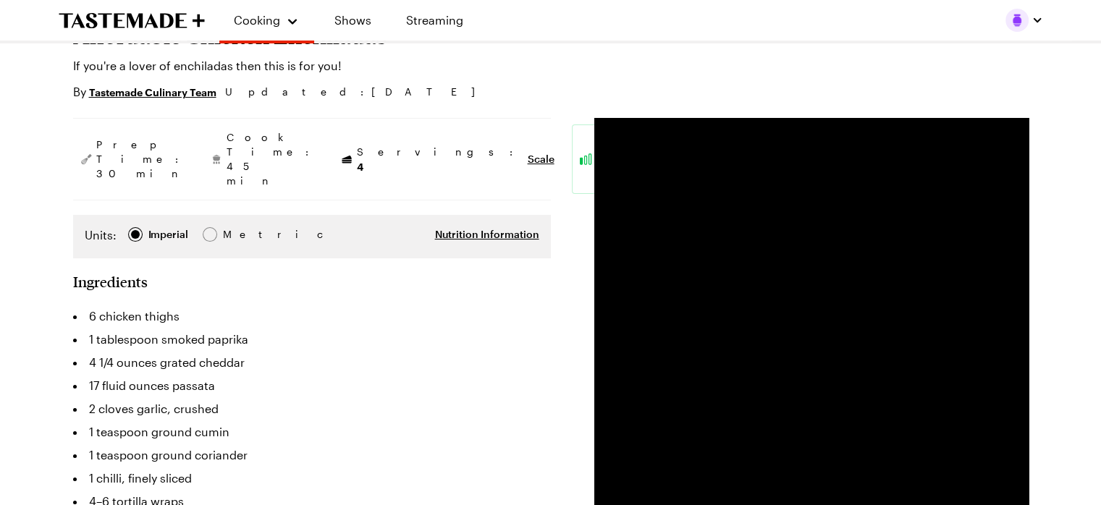
scroll to position [127, 0]
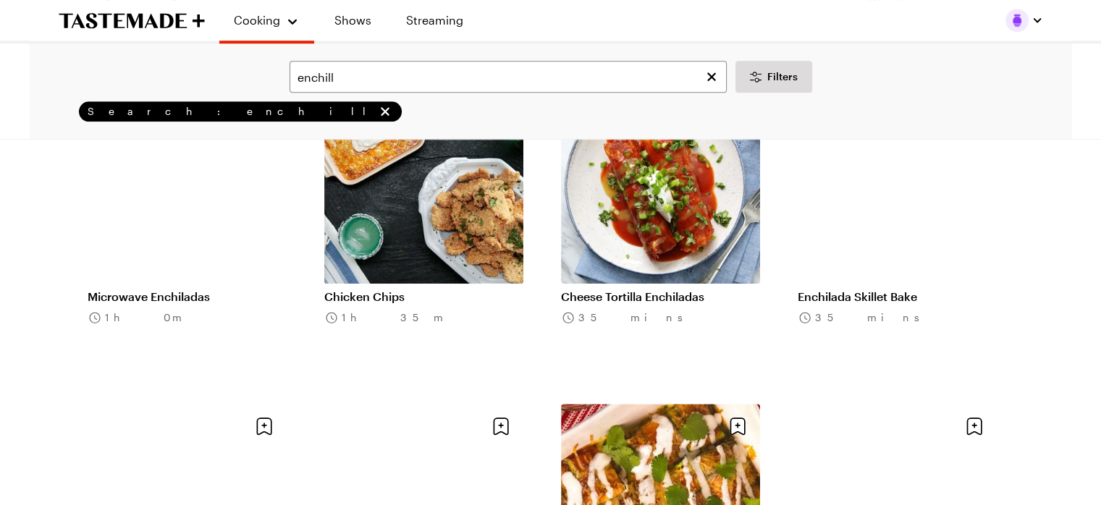
scroll to position [1434, 0]
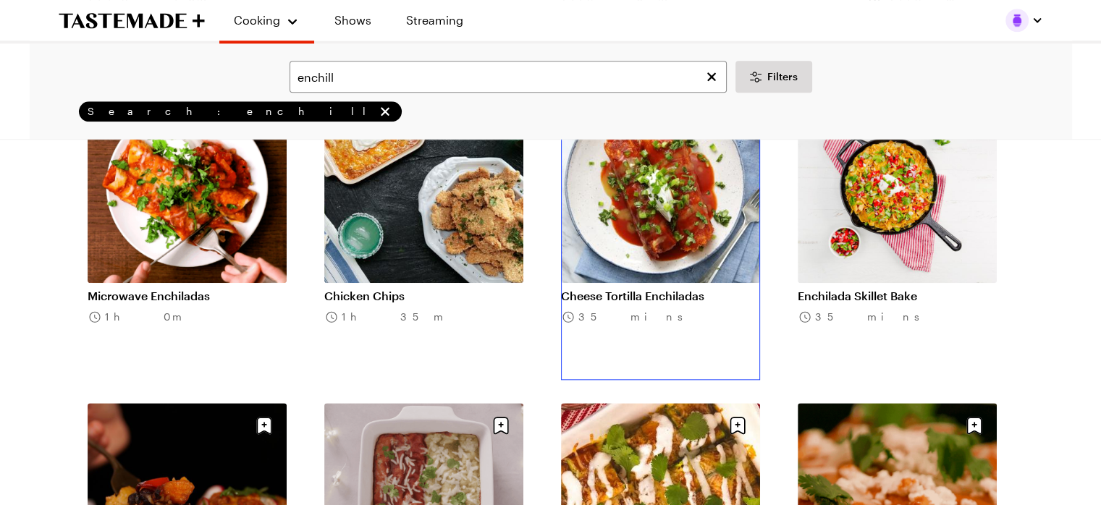
click at [686, 291] on link "Cheese Tortilla Enchiladas" at bounding box center [660, 296] width 199 height 14
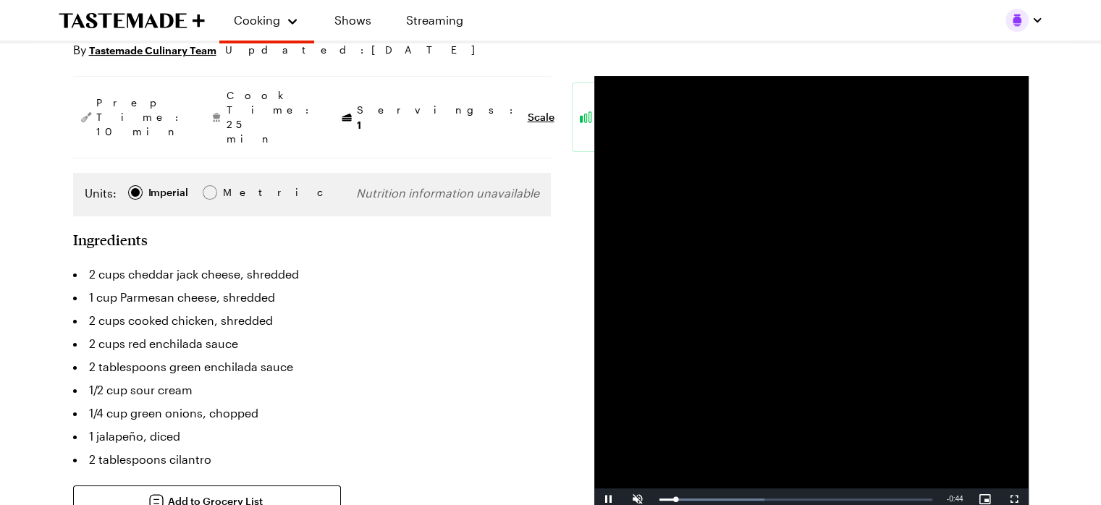
scroll to position [171, 0]
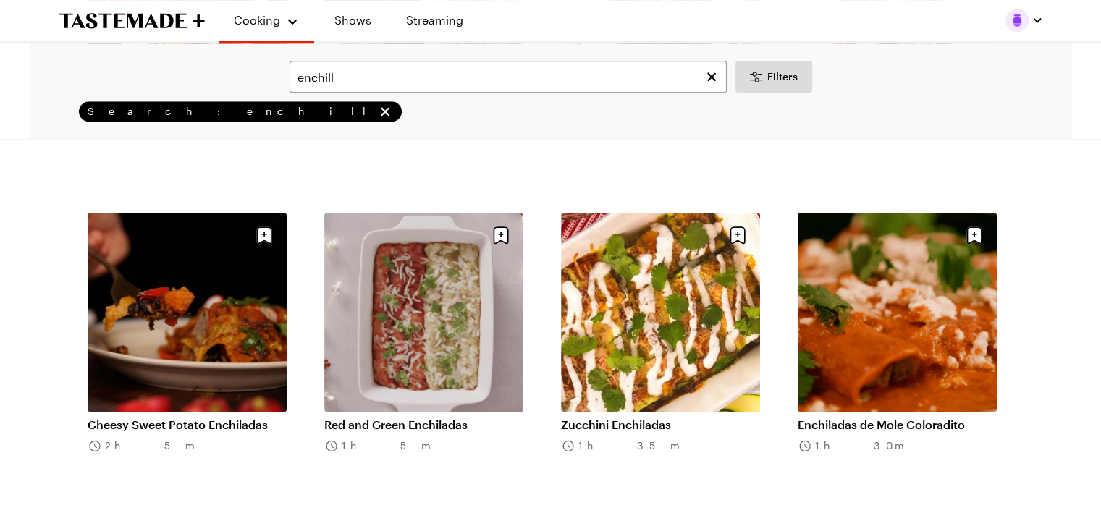
scroll to position [1625, 0]
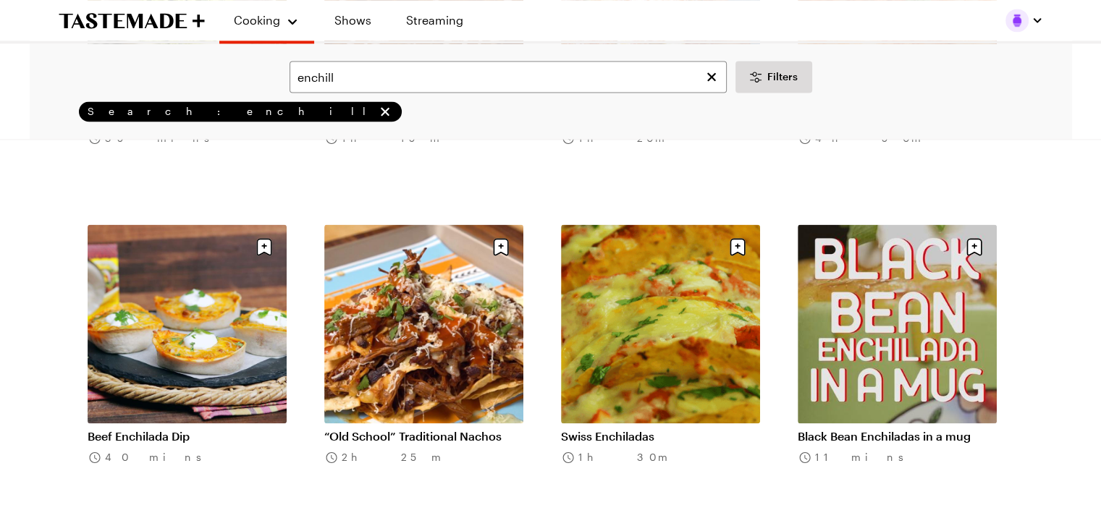
scroll to position [2254, 0]
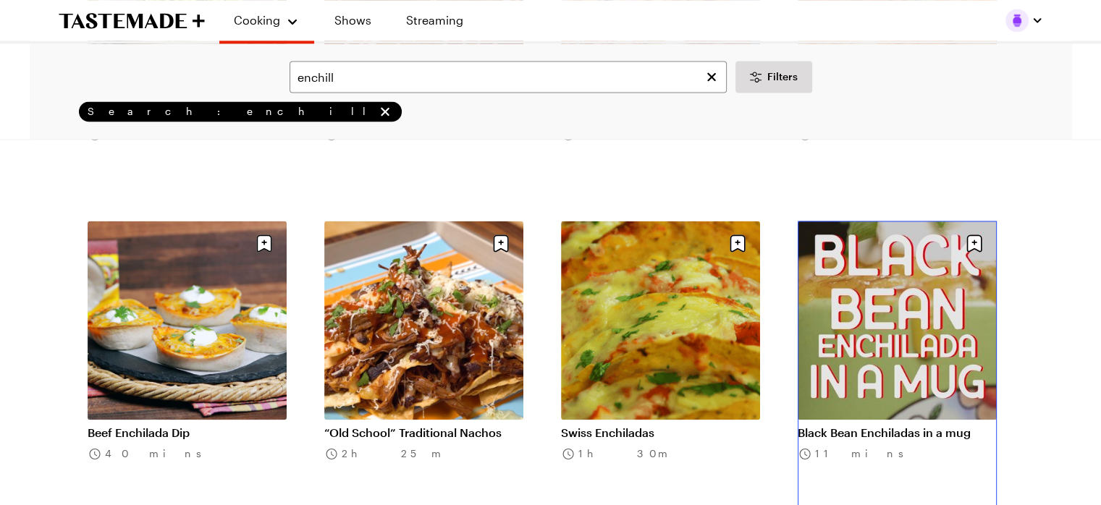
click at [913, 426] on link "Black Bean Enchiladas in a mug" at bounding box center [897, 433] width 199 height 14
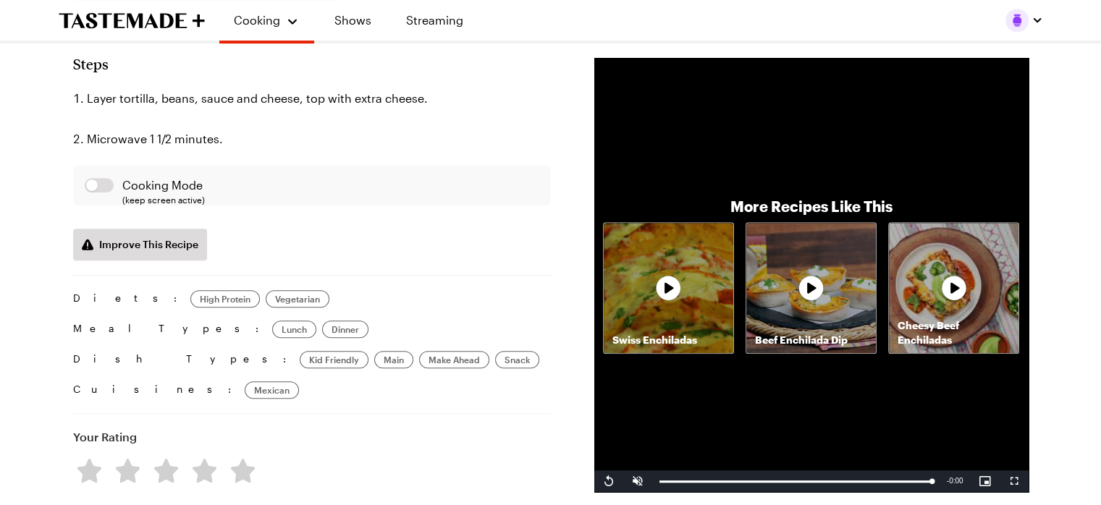
scroll to position [685, 0]
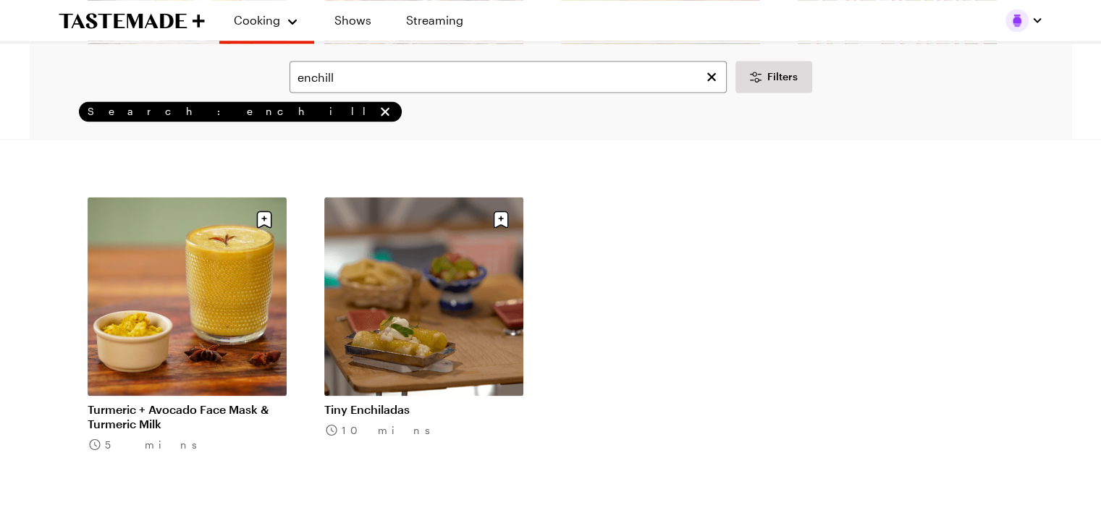
scroll to position [2594, 0]
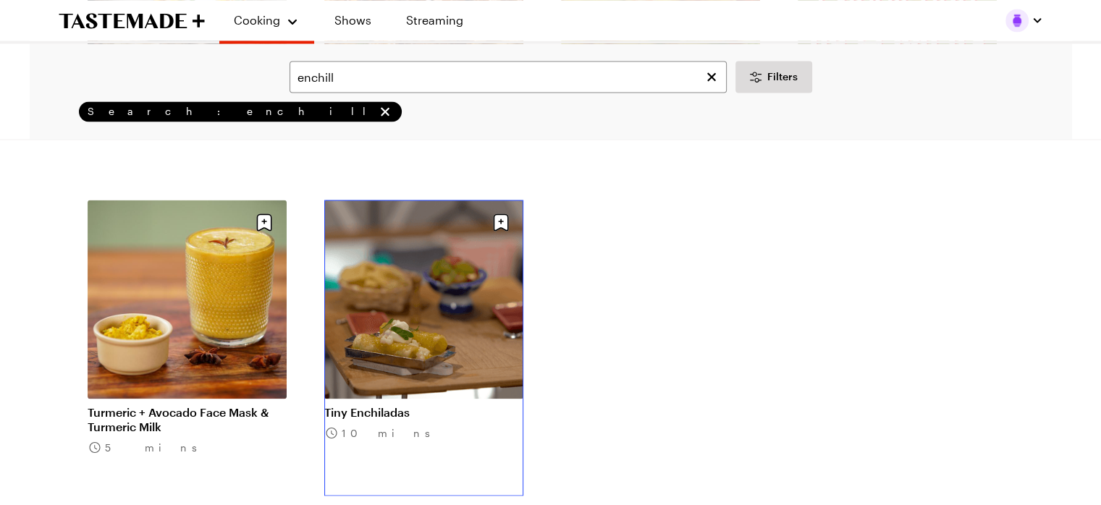
click at [428, 405] on link "Tiny Enchiladas" at bounding box center [423, 412] width 199 height 14
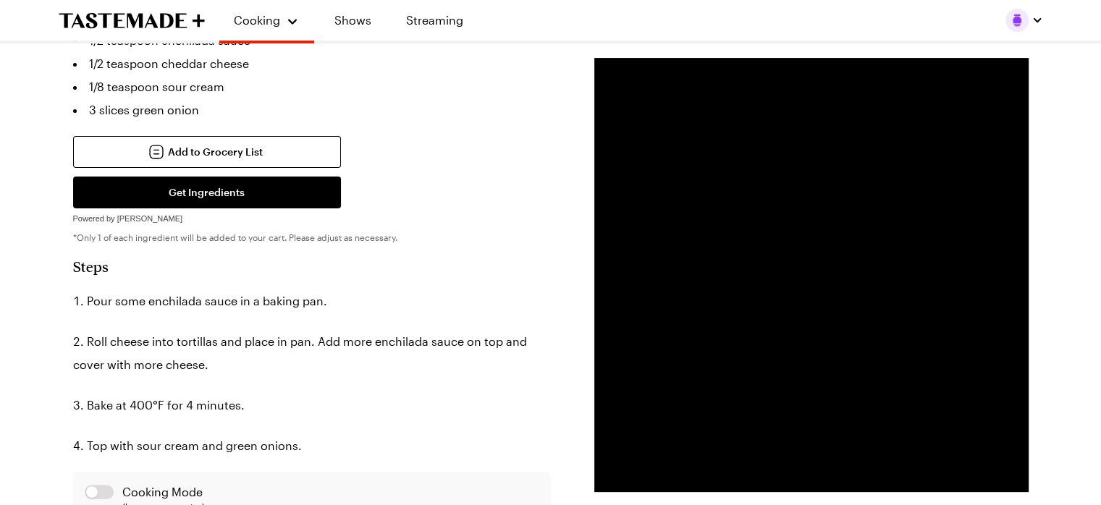
scroll to position [389, 0]
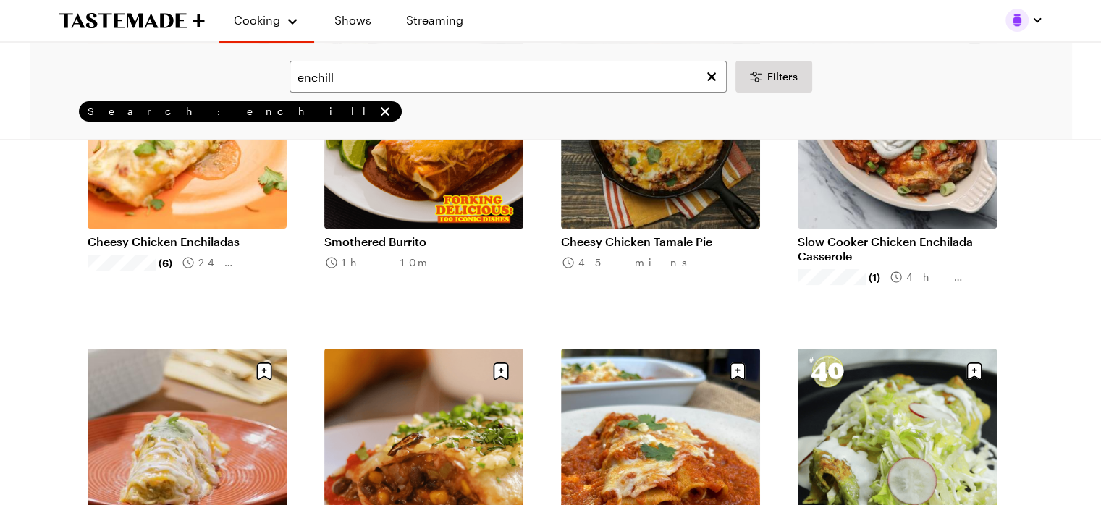
scroll to position [218, 0]
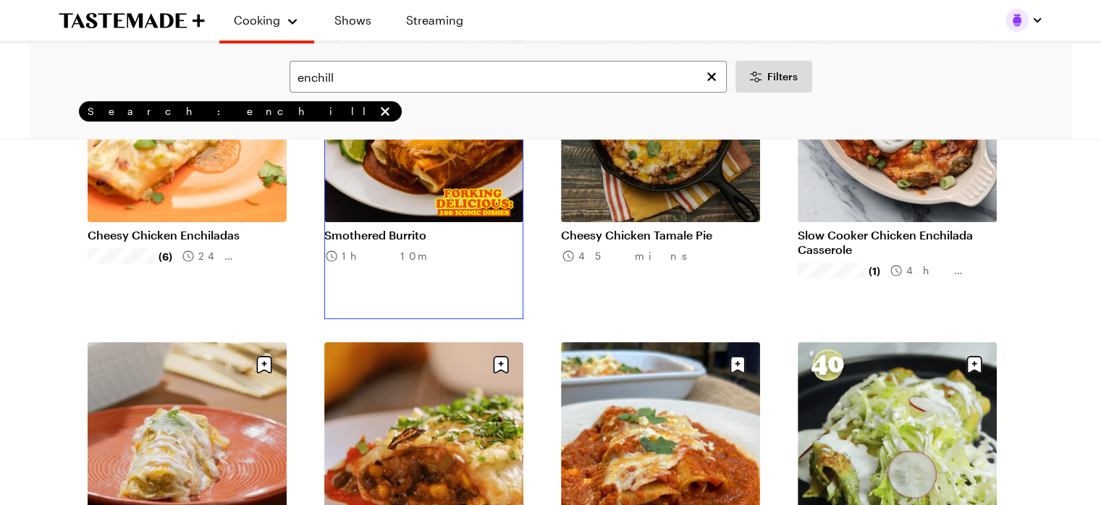
click at [420, 228] on link "Smothered Burrito" at bounding box center [423, 235] width 199 height 14
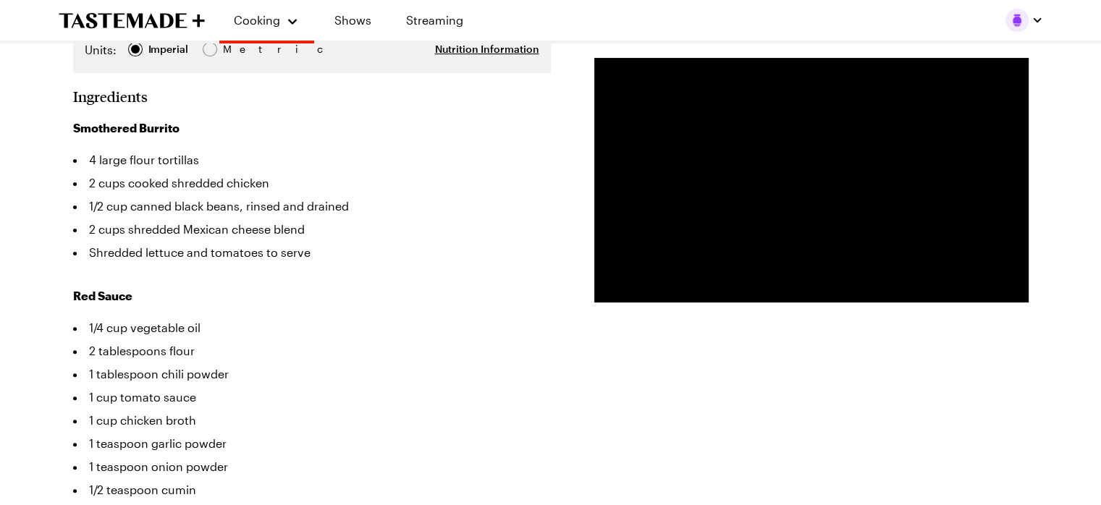
scroll to position [379, 0]
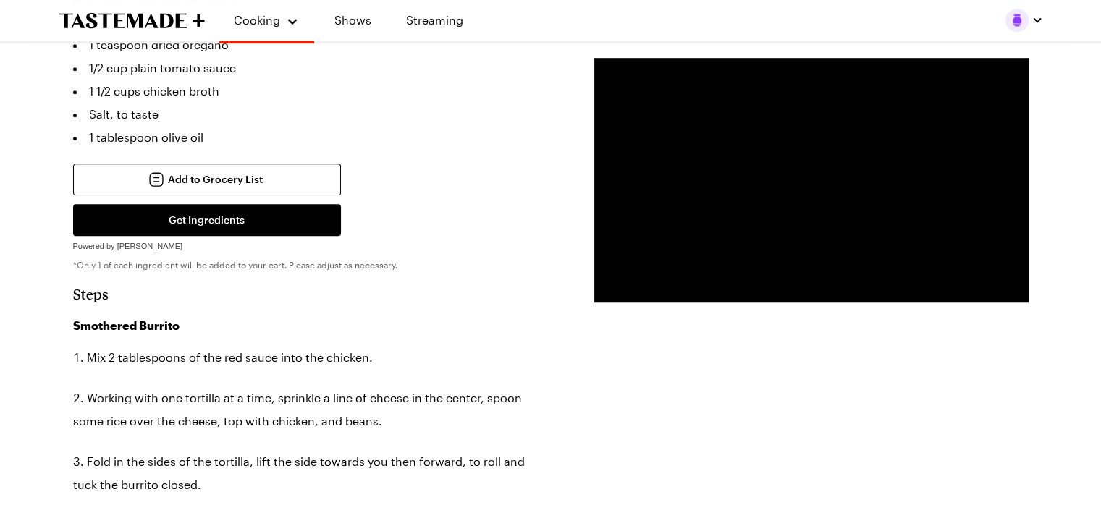
click at [996, 422] on div "Prep Time: 30 min Cook Time: 40 min Servings: 4 Scale Average Units: Imperial I…" at bounding box center [550, 473] width 955 height 2352
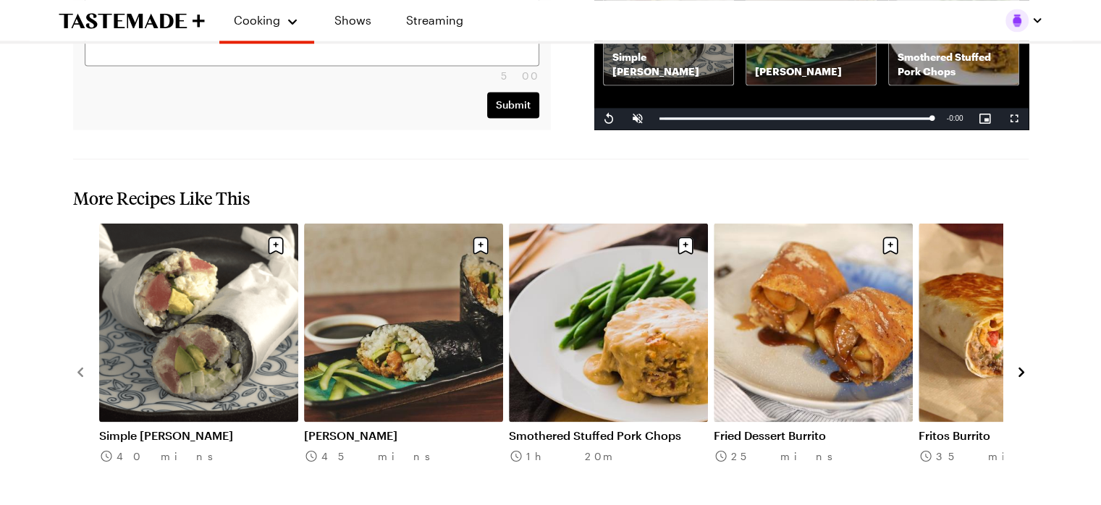
scroll to position [2537, 0]
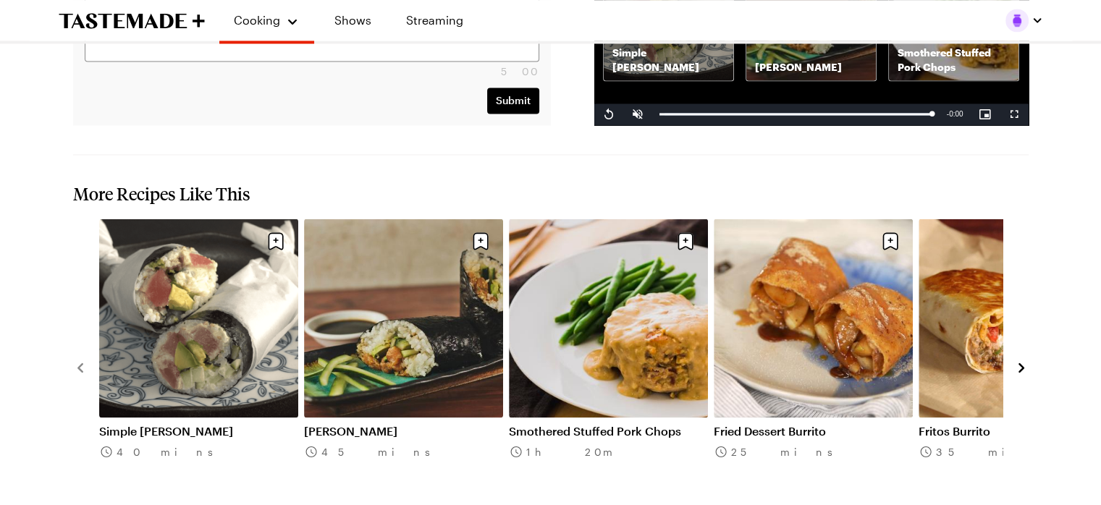
click at [1020, 363] on icon "navigate to next item" at bounding box center [1021, 367] width 6 height 9
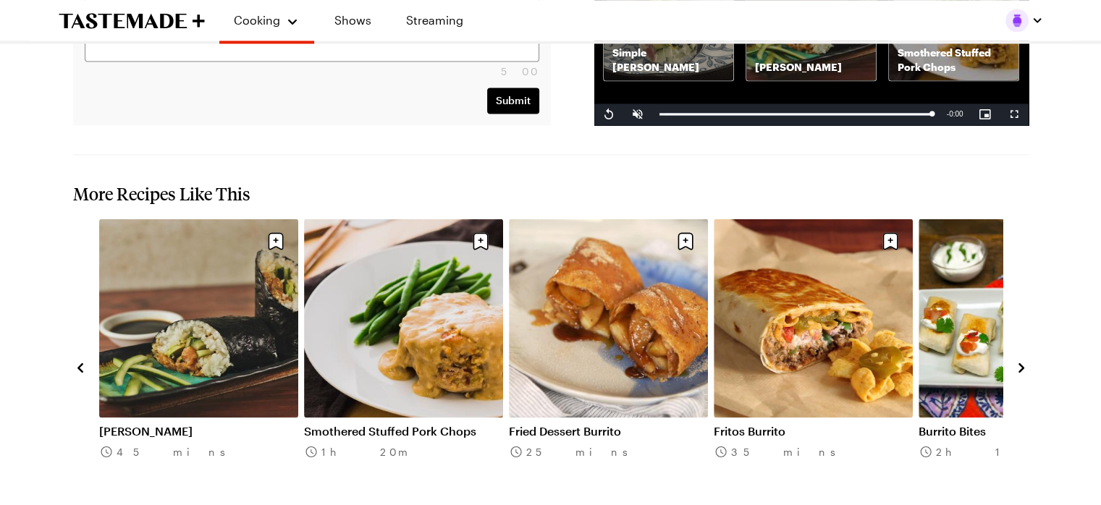
click at [1020, 363] on icon "navigate to next item" at bounding box center [1021, 367] width 6 height 9
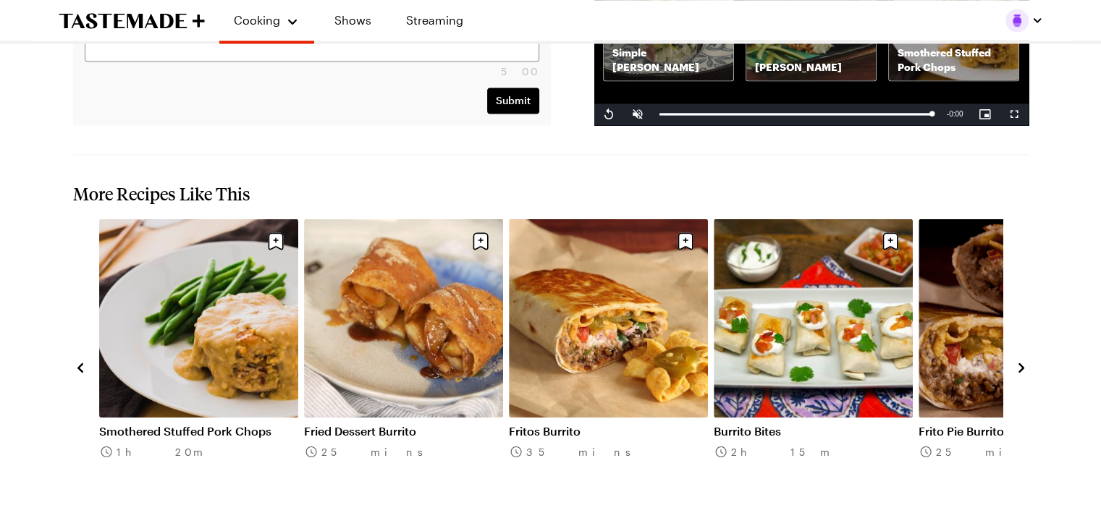
click at [1018, 360] on icon "navigate to next item" at bounding box center [1021, 367] width 14 height 14
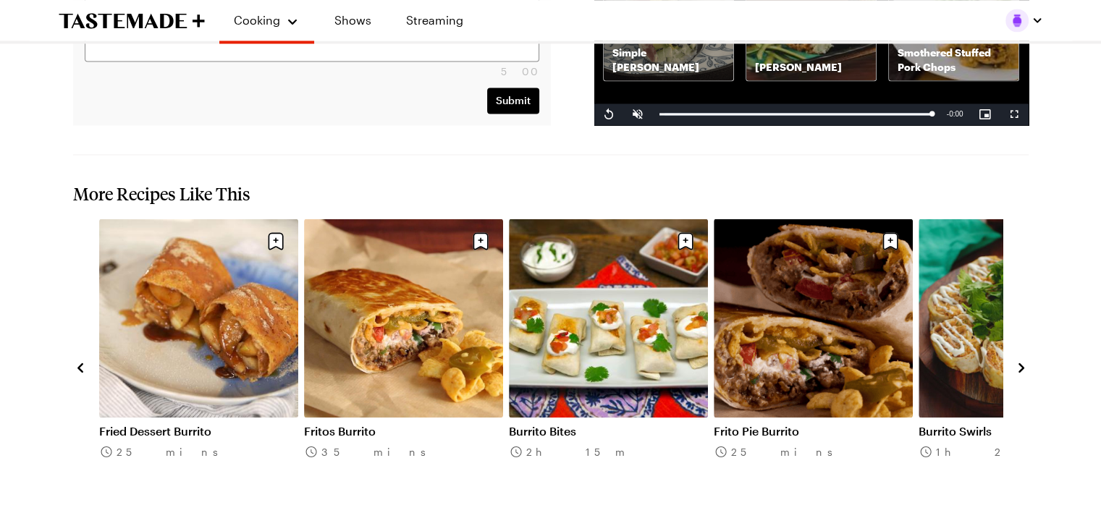
click at [1019, 363] on icon "navigate to next item" at bounding box center [1021, 367] width 6 height 9
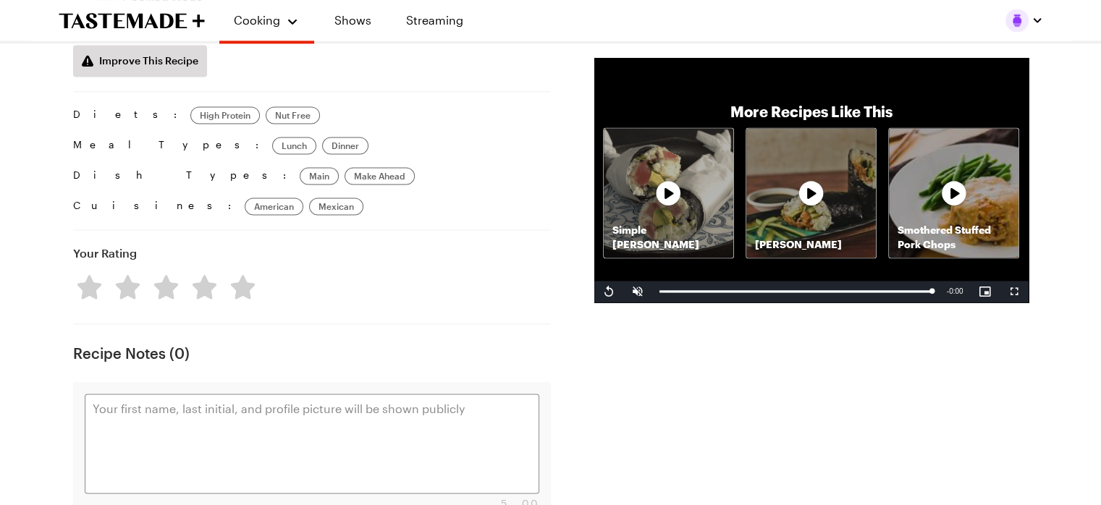
scroll to position [2104, 0]
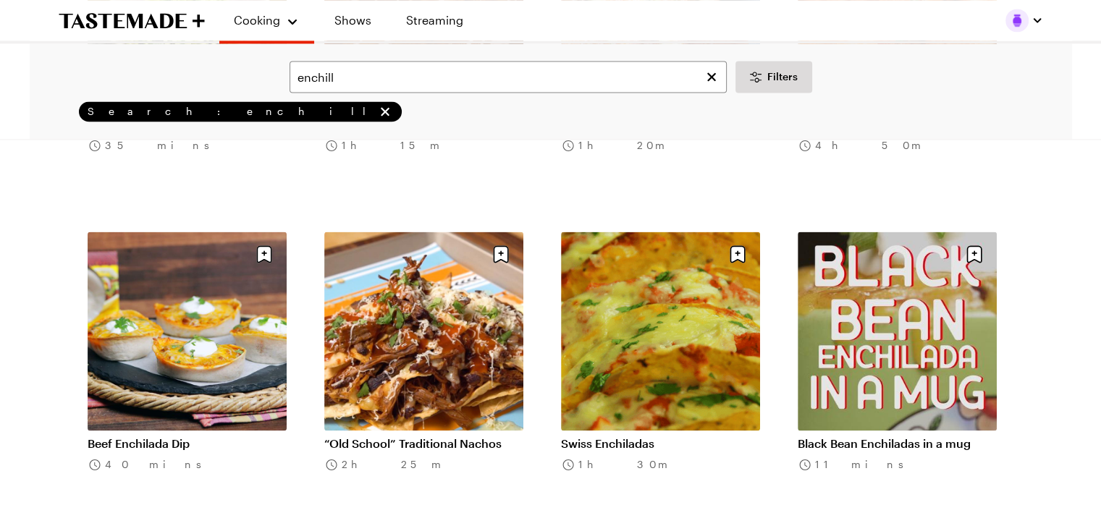
scroll to position [2241, 0]
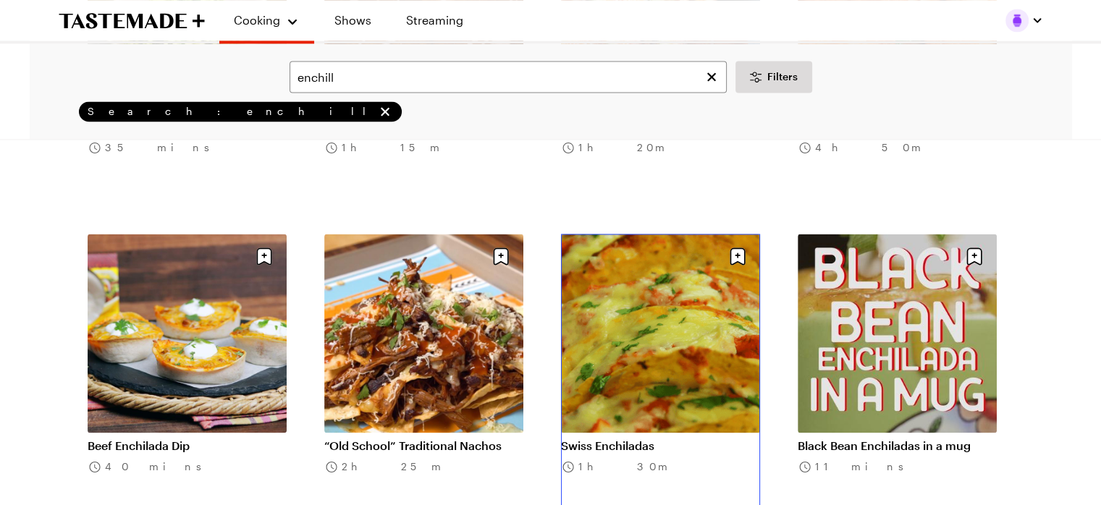
click at [688, 439] on link "Swiss Enchiladas" at bounding box center [660, 446] width 199 height 14
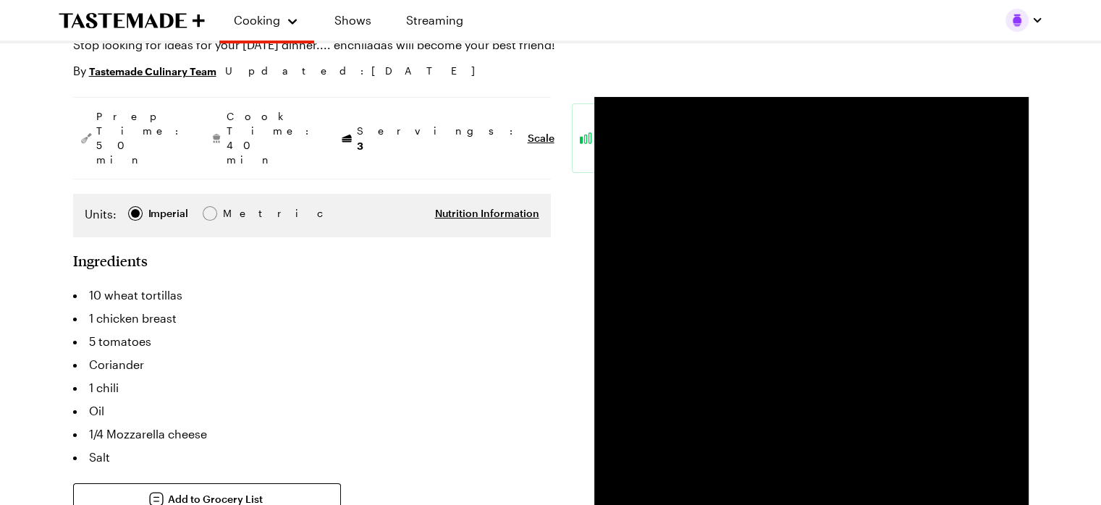
scroll to position [138, 0]
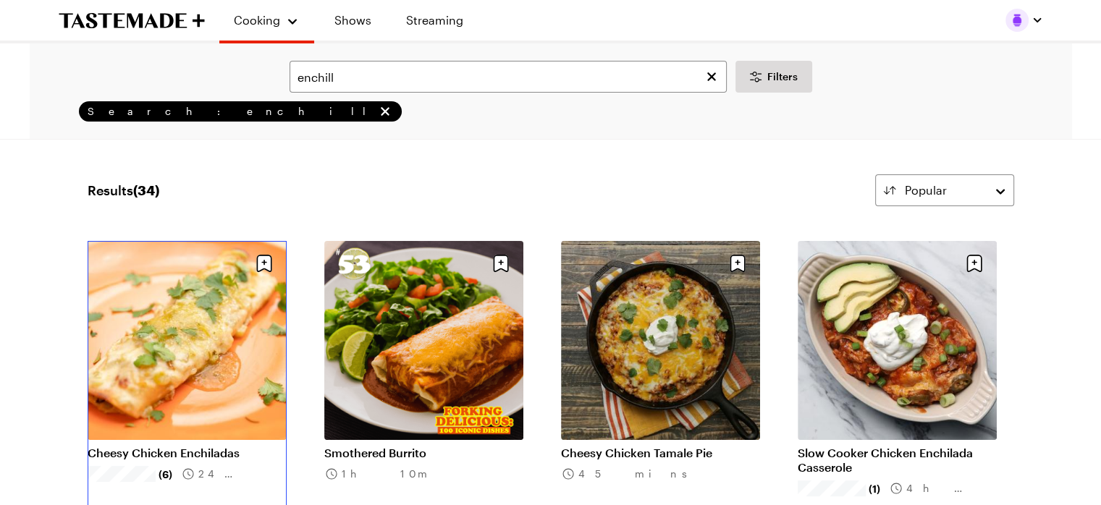
click at [157, 446] on link "Cheesy Chicken Enchiladas" at bounding box center [187, 453] width 199 height 14
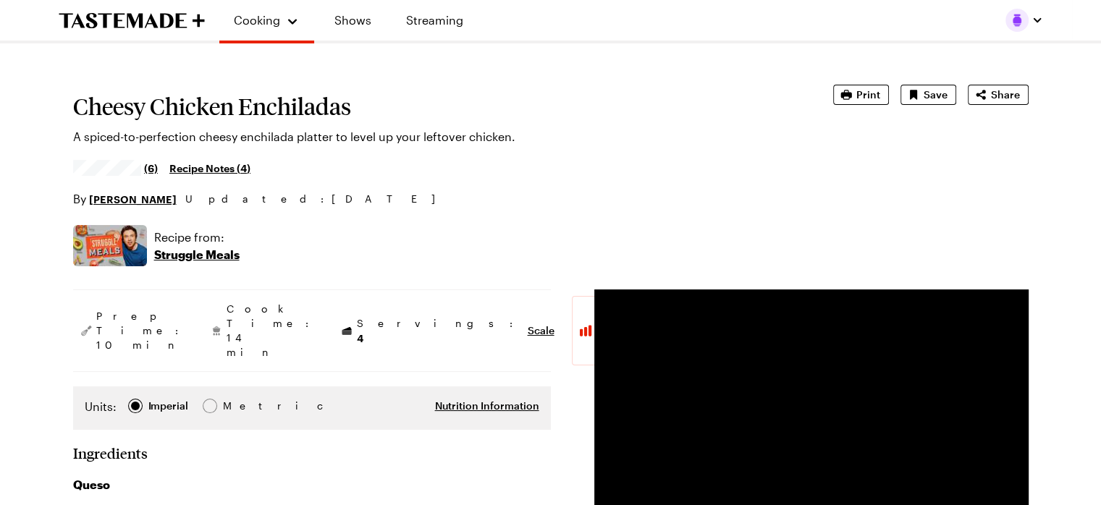
type textarea "x"
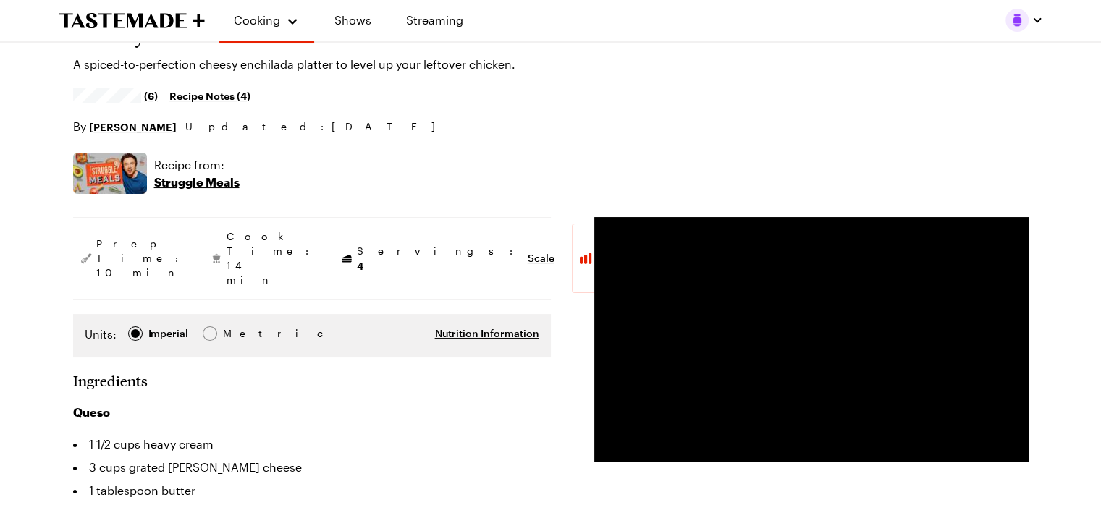
scroll to position [133, 0]
